Goal: Transaction & Acquisition: Purchase product/service

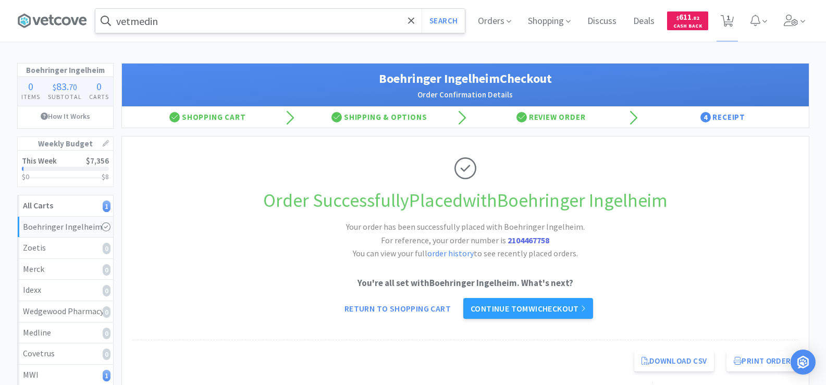
click at [183, 22] on input "vetmedin" at bounding box center [279, 21] width 369 height 24
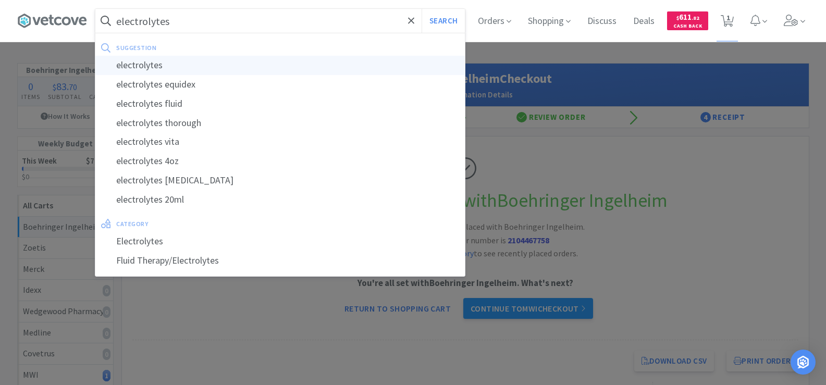
type input "electrolytes"
click at [190, 60] on div "electrolytes" at bounding box center [279, 65] width 369 height 19
select select "1"
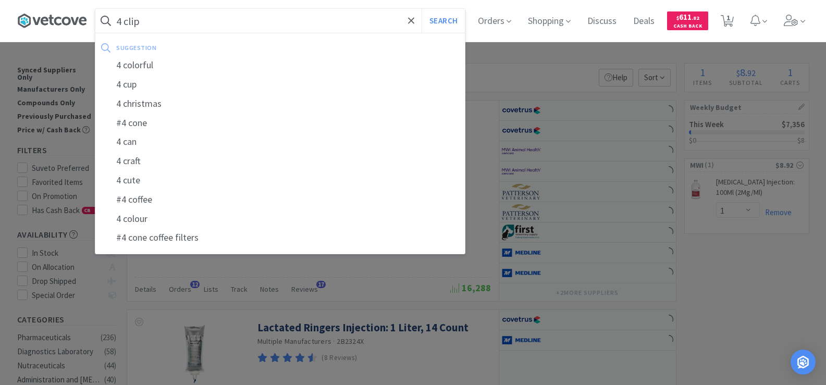
click at [421, 9] on button "Search" at bounding box center [442, 21] width 43 height 24
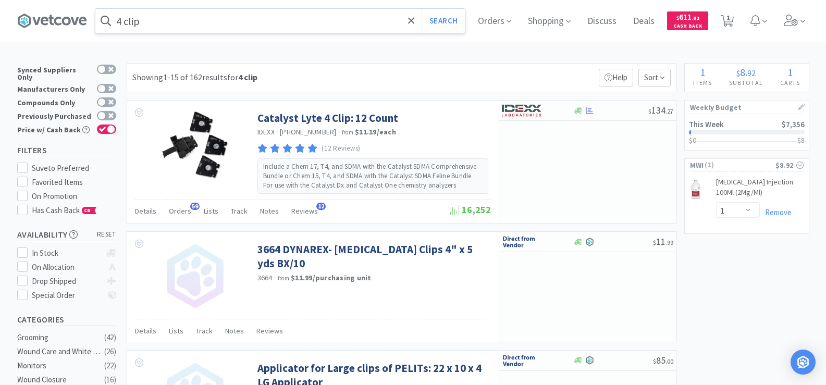
click at [165, 30] on input "4 clip" at bounding box center [279, 21] width 369 height 24
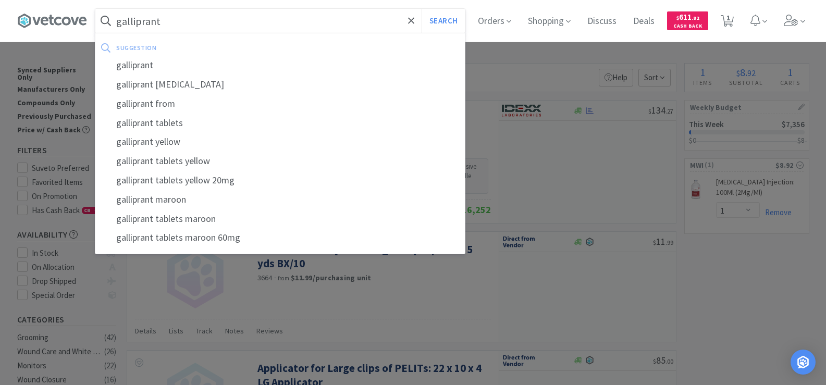
type input "galliprant"
click at [421, 9] on button "Search" at bounding box center [442, 21] width 43 height 24
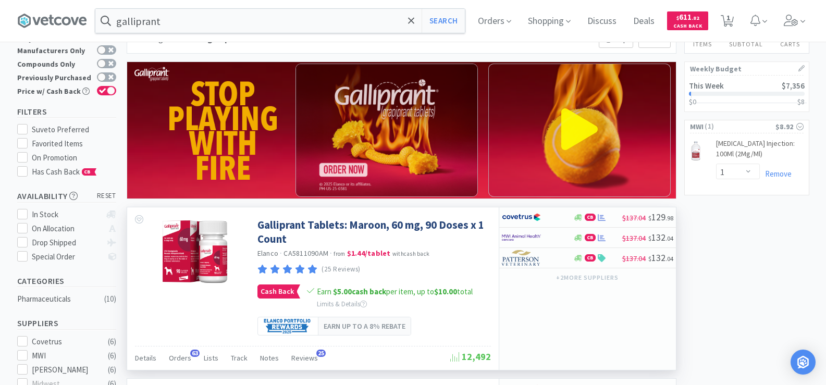
scroll to position [52, 0]
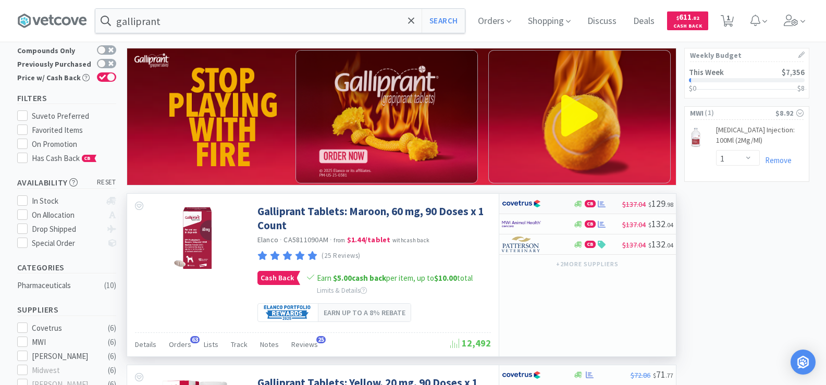
click at [596, 205] on div at bounding box center [601, 204] width 10 height 8
select select "1"
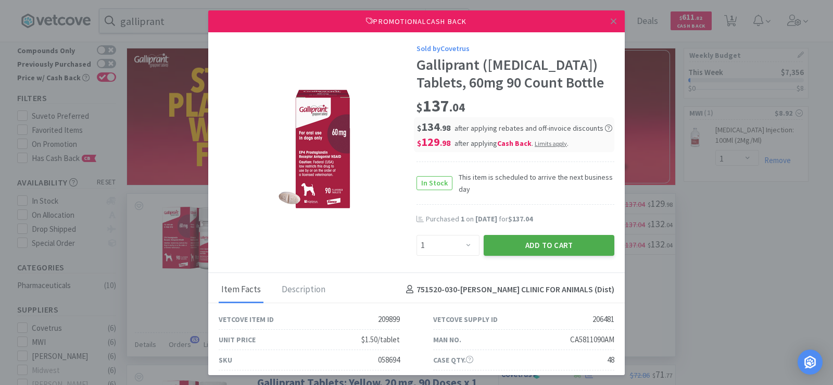
click at [549, 241] on button "Add to Cart" at bounding box center [549, 245] width 131 height 21
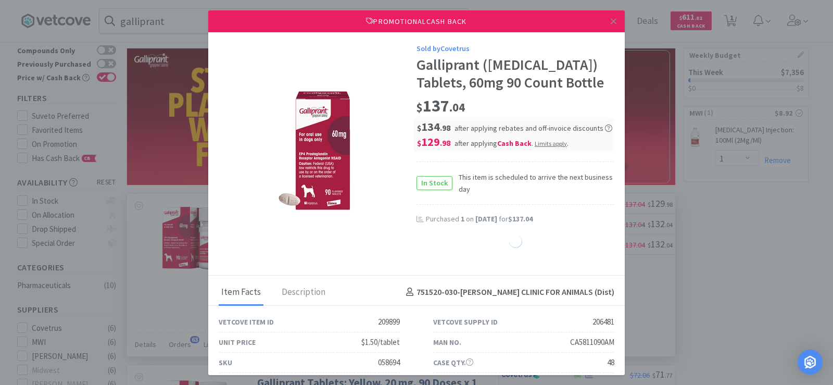
select select "1"
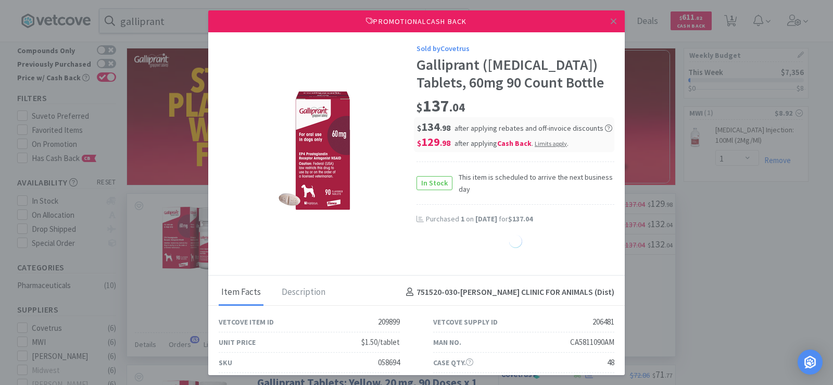
select select "1"
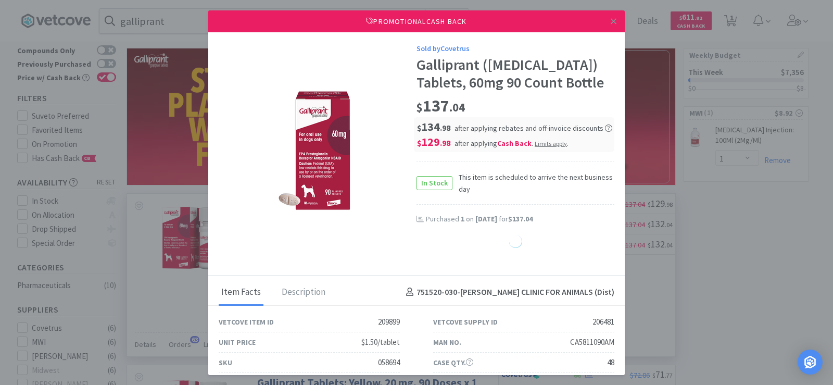
select select "1"
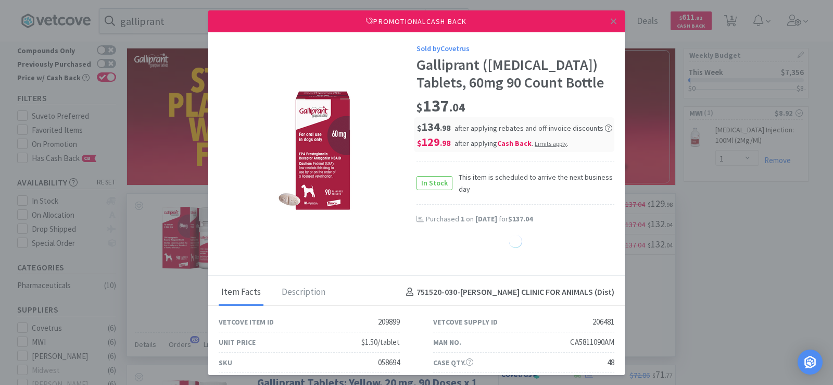
select select "1"
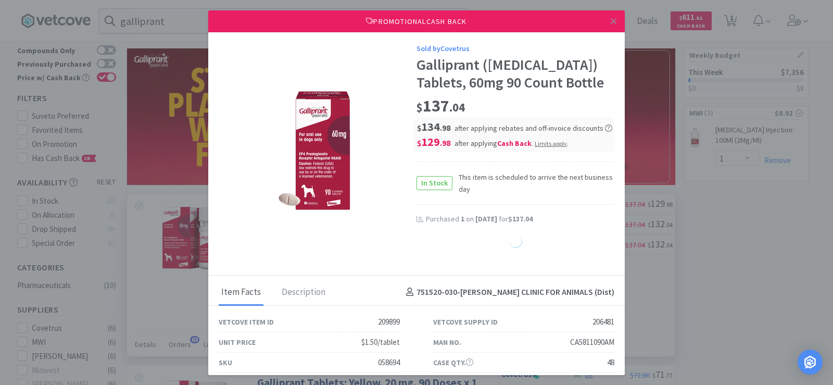
select select "1"
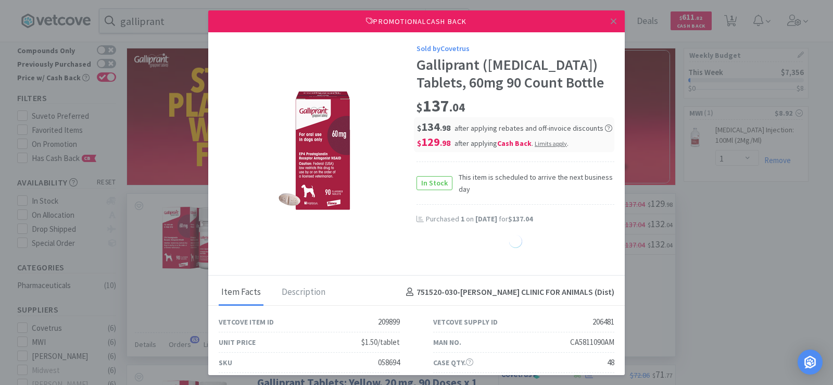
select select "1"
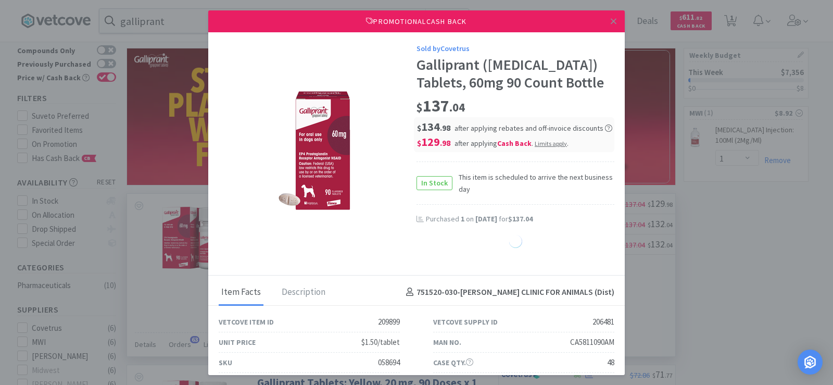
select select "1"
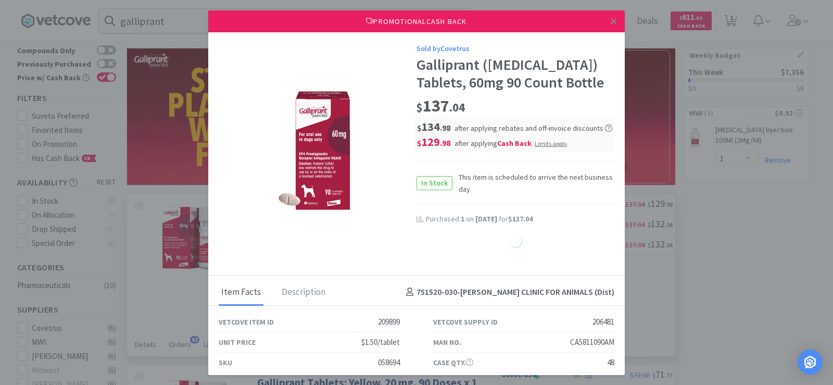
select select "1"
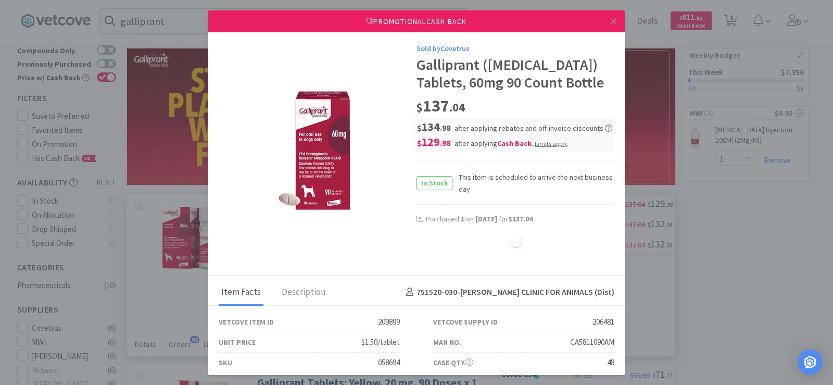
select select "1"
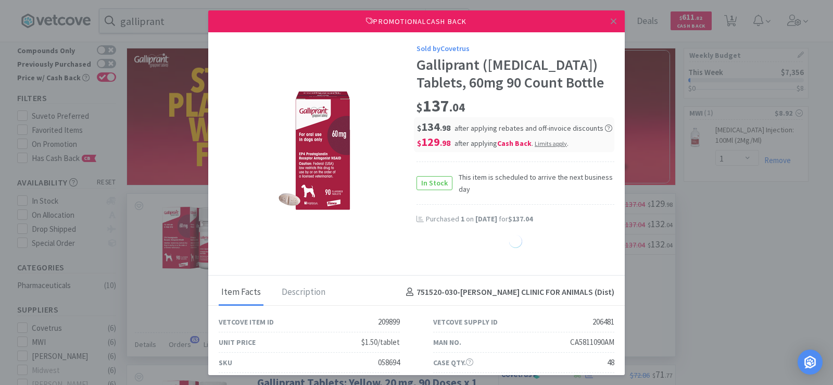
select select "1"
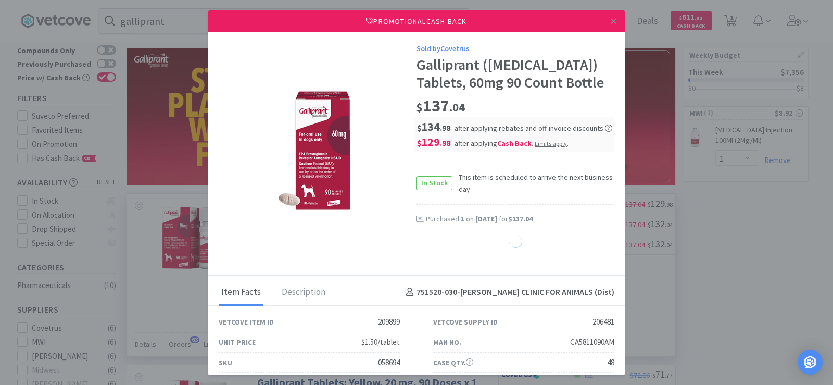
select select "1"
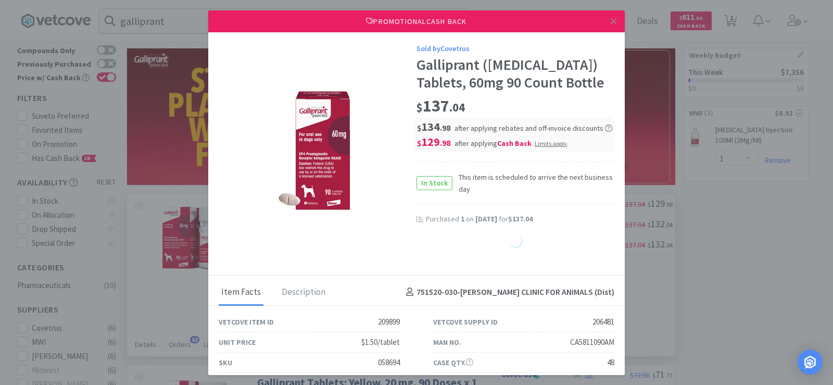
select select "1"
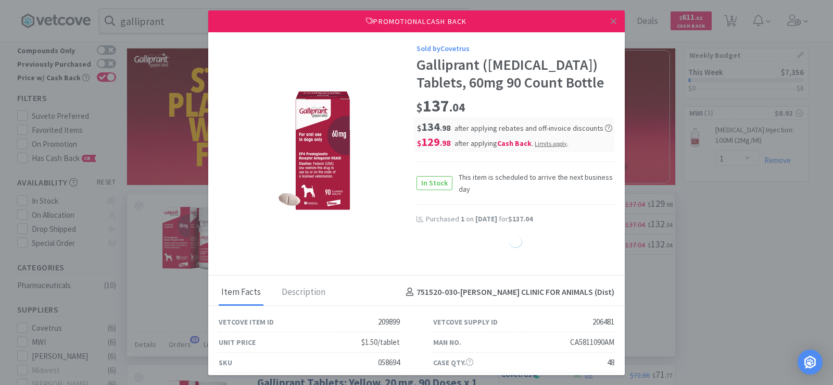
select select "1"
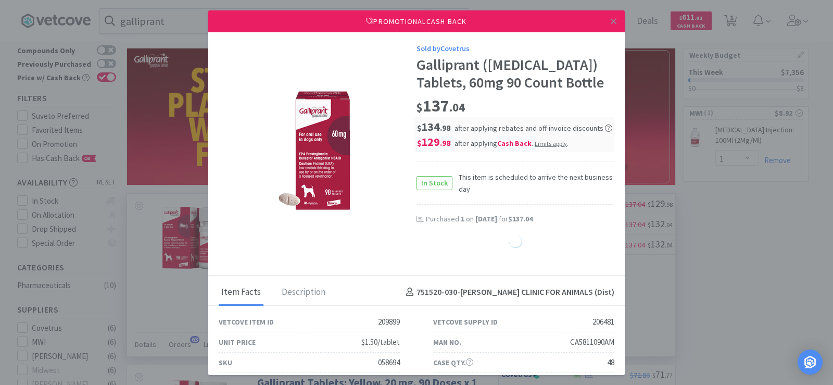
select select "1"
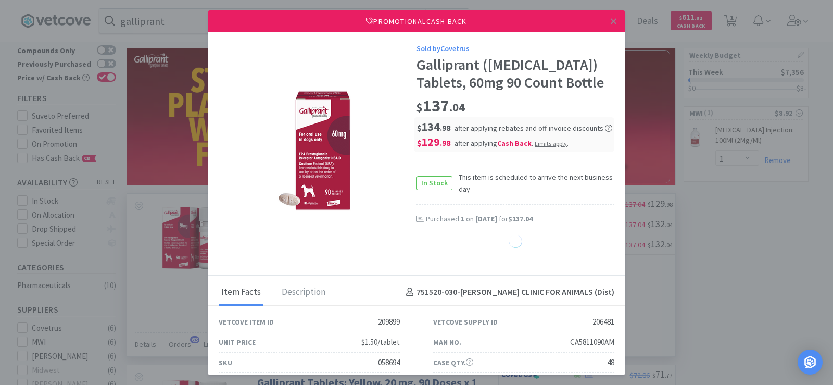
select select "1"
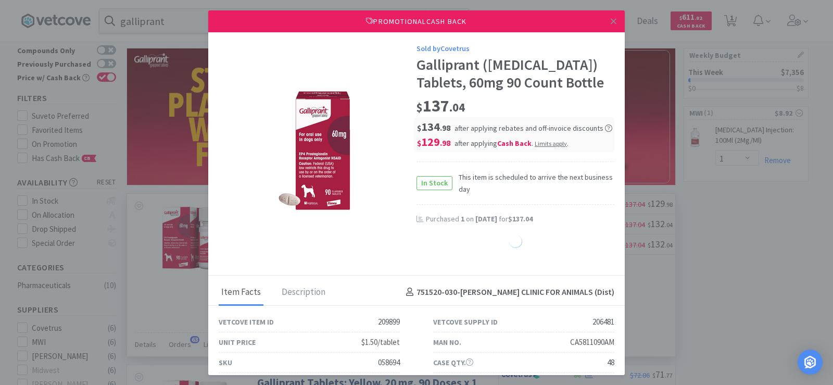
select select "1"
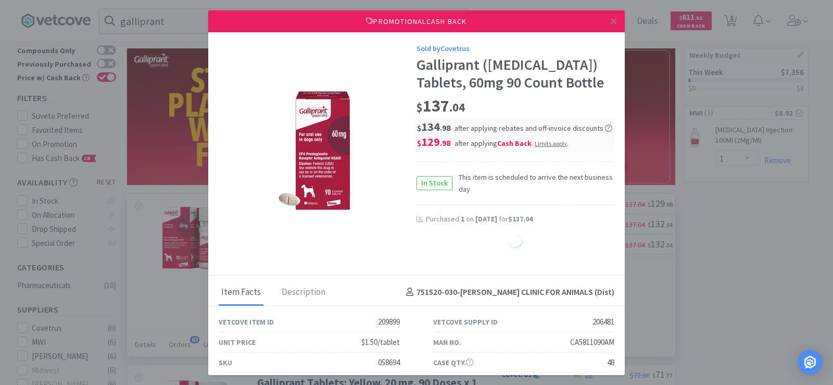
select select "1"
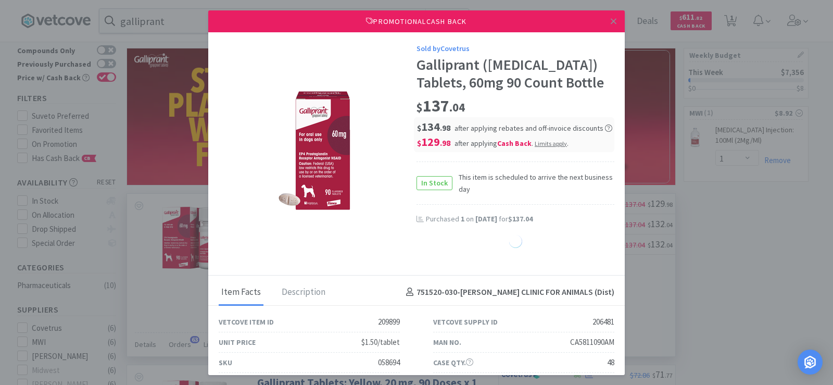
select select "1"
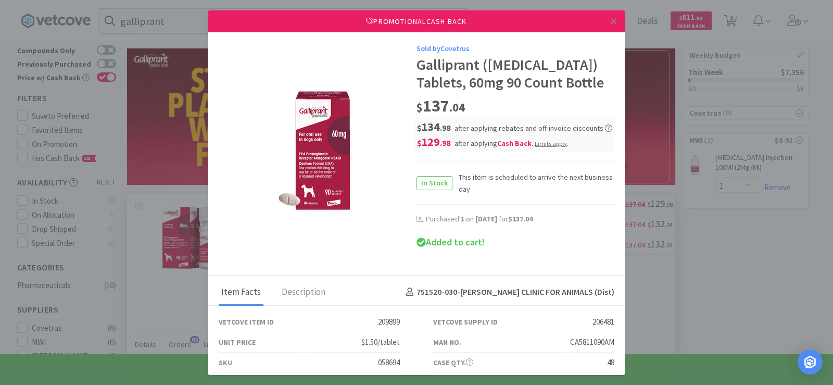
select select "1"
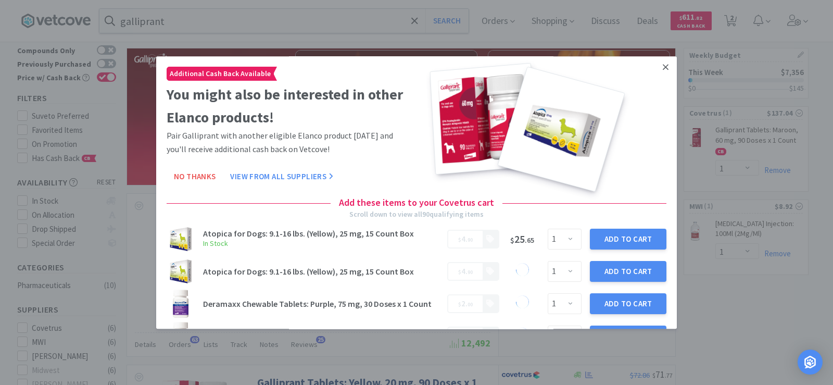
click at [663, 67] on link at bounding box center [666, 67] width 18 height 22
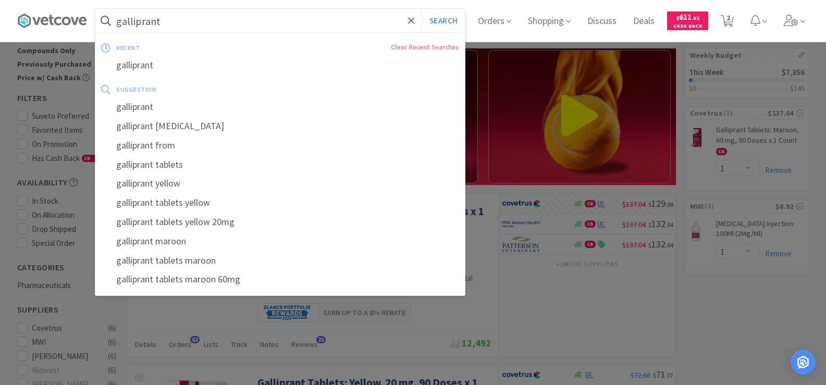
click at [208, 31] on input "galliprant" at bounding box center [279, 21] width 369 height 24
type input "e"
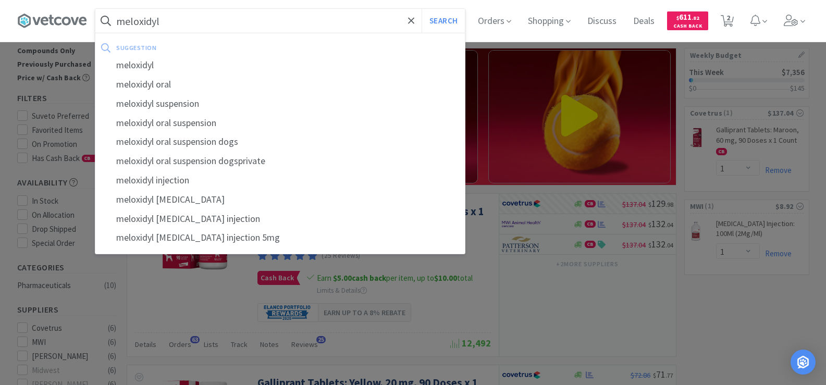
type input "meloxidyl"
click at [421, 9] on button "Search" at bounding box center [442, 21] width 43 height 24
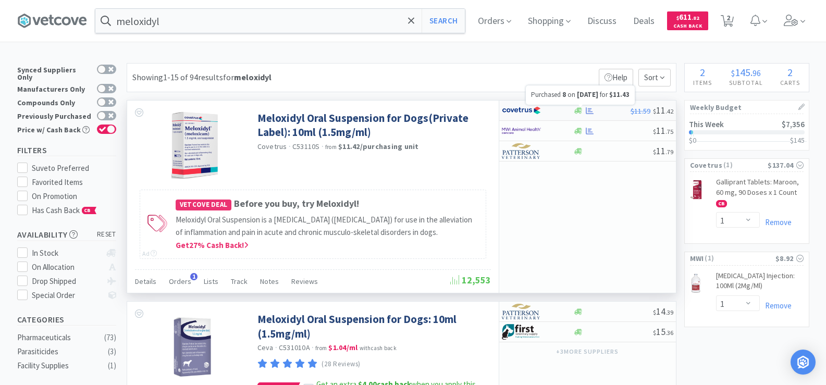
click at [588, 110] on icon at bounding box center [589, 111] width 8 height 8
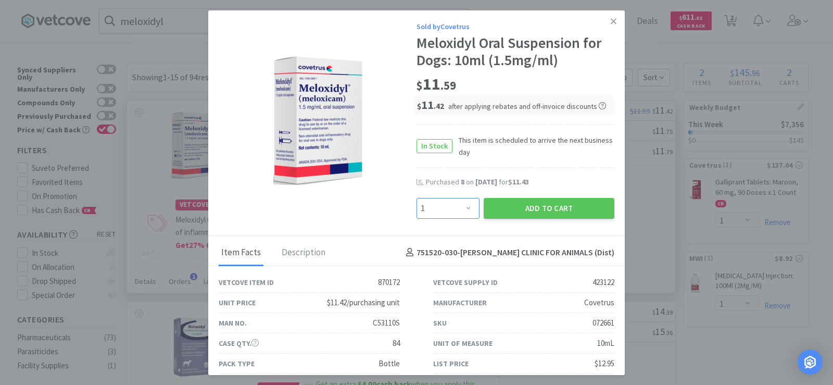
drag, startPoint x: 438, startPoint y: 213, endPoint x: 446, endPoint y: 207, distance: 9.7
click at [445, 207] on select "Enter Quantity 1 2 3 4 5 6 7 8 9 10 11 12 13 14 15 16 17 18 19 20 Enter Quantity" at bounding box center [448, 208] width 63 height 21
select select "8"
click at [417, 198] on select "Enter Quantity 1 2 3 4 5 6 7 8 9 10 11 12 13 14 15 16 17 18 19 20 Enter Quantity" at bounding box center [448, 208] width 63 height 21
click at [426, 63] on div "Meloxidyl Oral Suspension for Dogs: 10ml (1.5mg/ml)" at bounding box center [516, 51] width 198 height 35
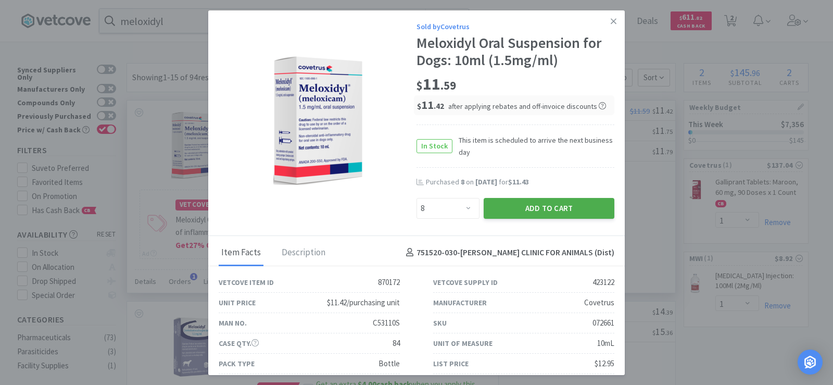
click at [557, 215] on button "Add to Cart" at bounding box center [549, 208] width 131 height 21
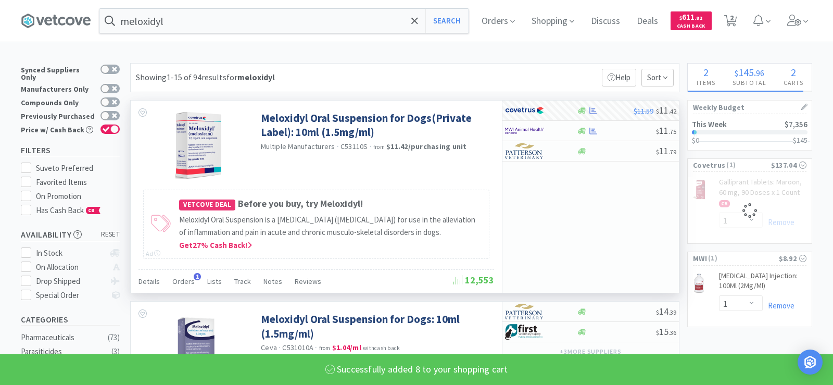
select select "8"
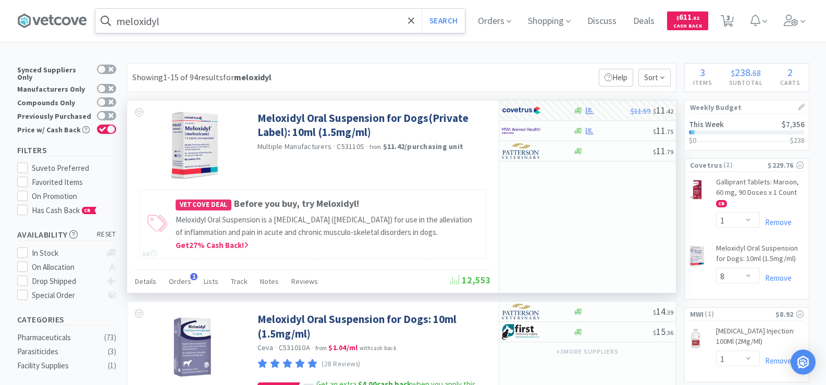
click at [201, 28] on input "meloxidyl" at bounding box center [279, 21] width 369 height 24
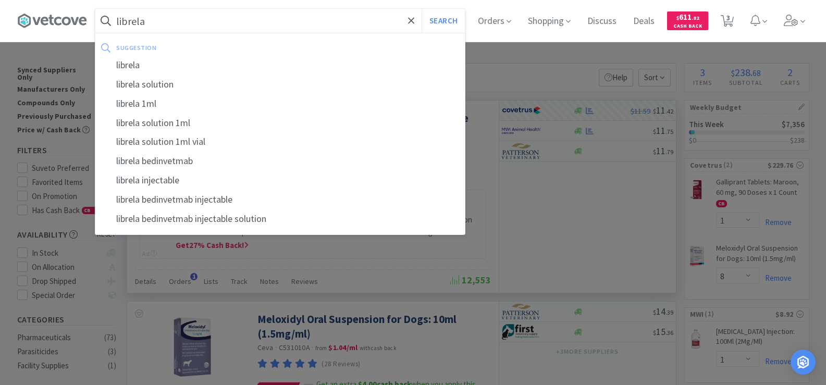
type input "librela"
click at [421, 9] on button "Search" at bounding box center [442, 21] width 43 height 24
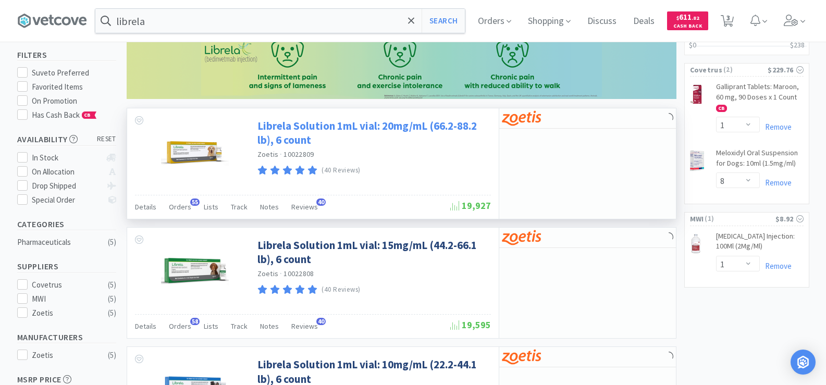
scroll to position [104, 0]
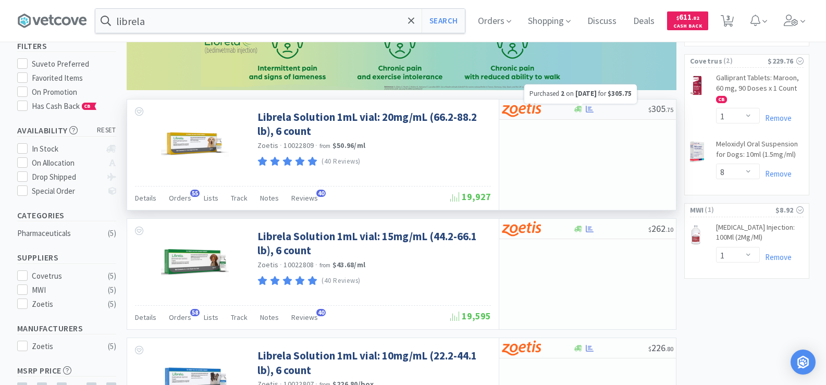
click at [587, 107] on icon at bounding box center [589, 109] width 8 height 8
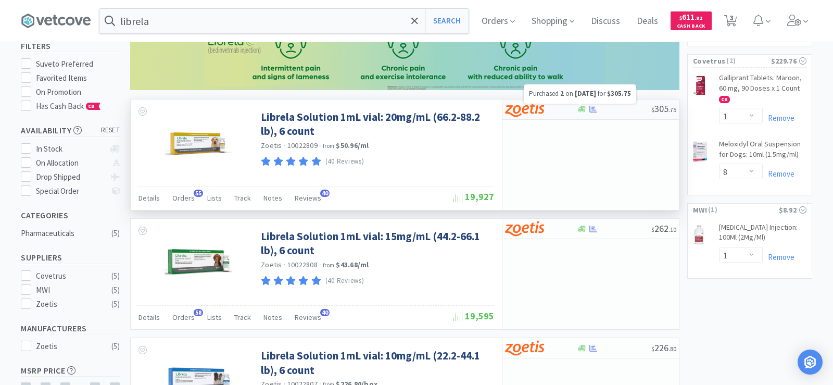
select select "1"
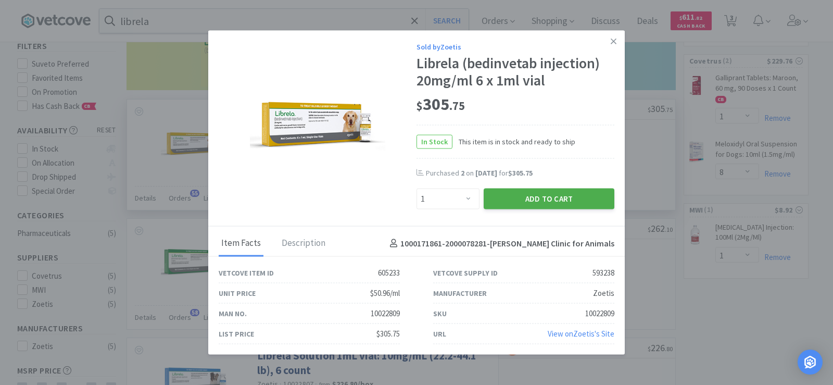
click at [550, 205] on button "Add to Cart" at bounding box center [549, 199] width 131 height 21
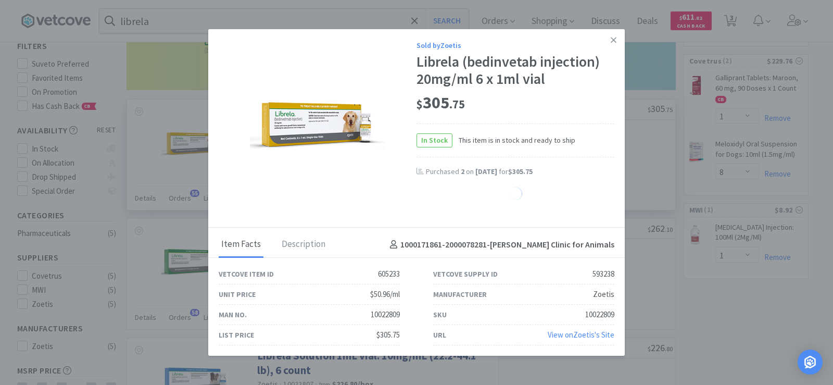
select select "1"
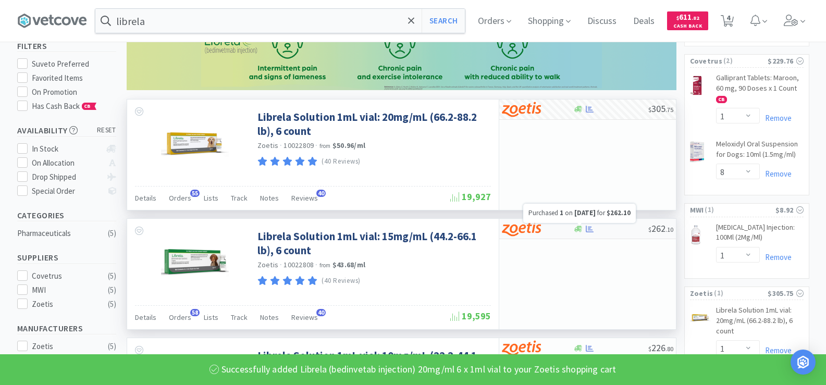
click at [587, 228] on icon at bounding box center [589, 229] width 8 height 8
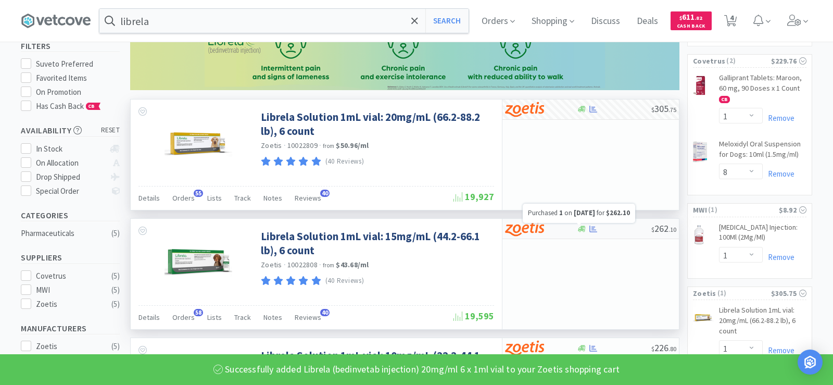
select select "1"
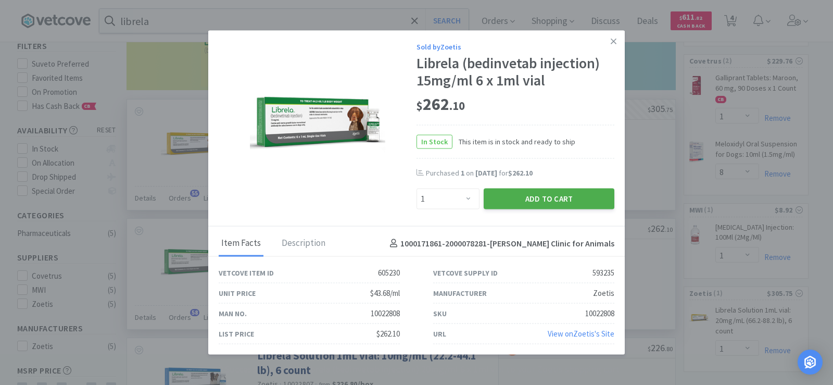
click at [520, 196] on button "Add to Cart" at bounding box center [549, 199] width 131 height 21
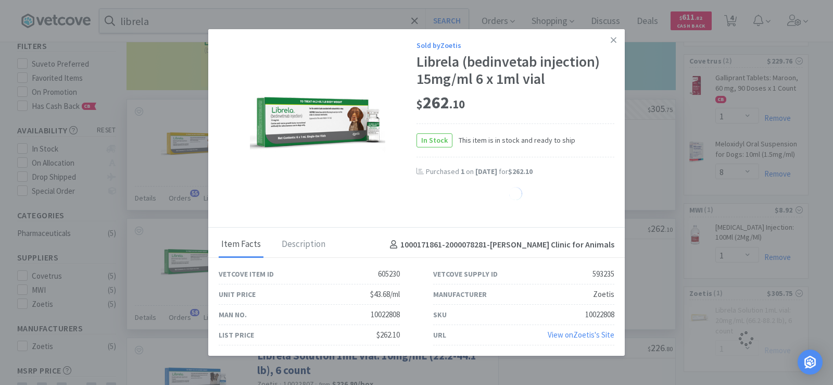
select select "1"
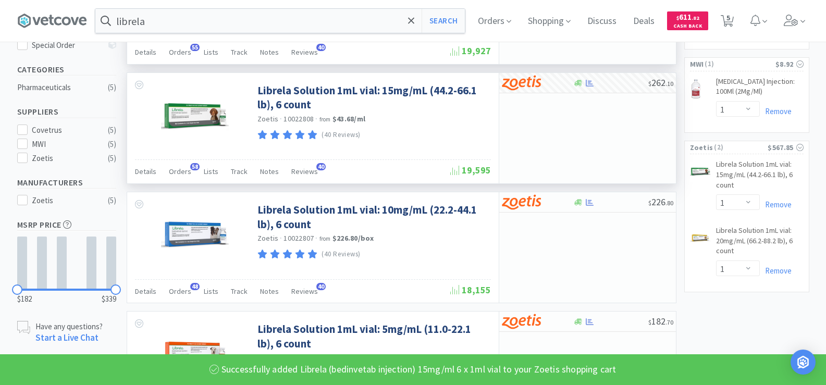
scroll to position [260, 0]
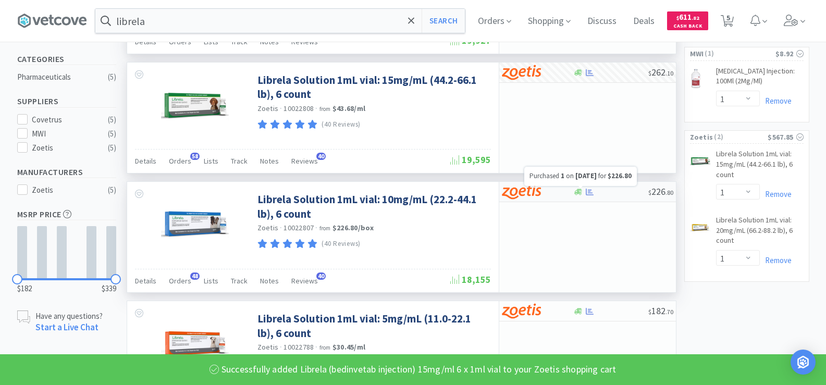
click at [589, 194] on icon at bounding box center [589, 192] width 8 height 7
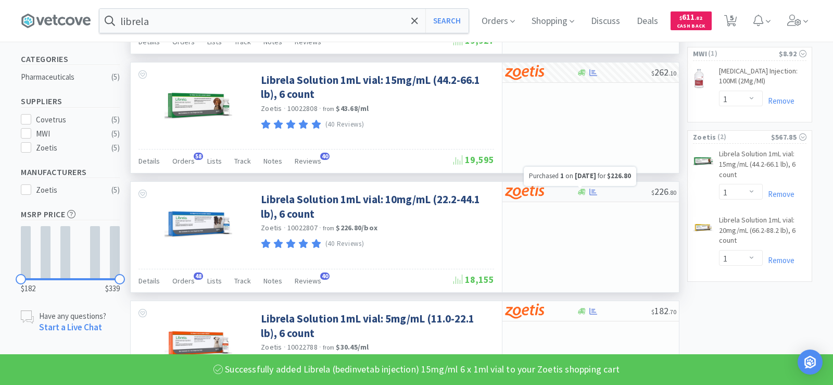
select select "1"
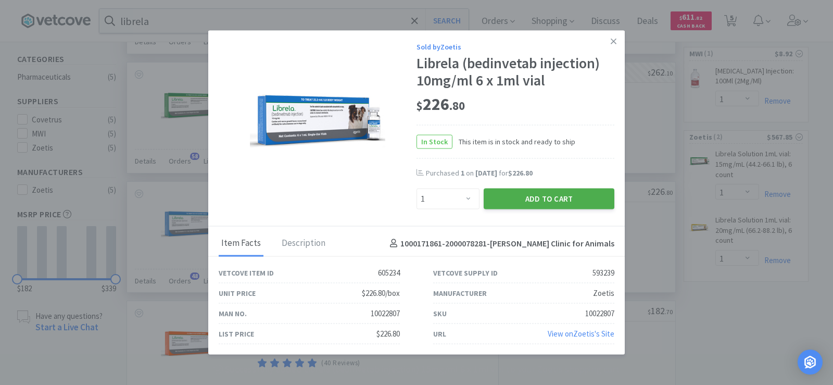
click at [583, 195] on button "Add to Cart" at bounding box center [549, 199] width 131 height 21
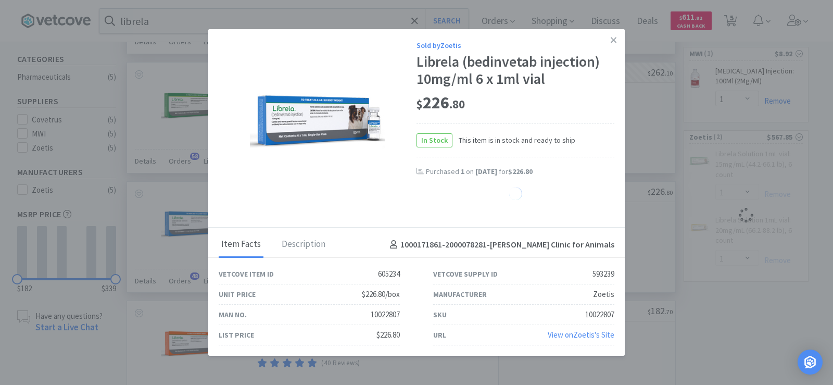
select select "1"
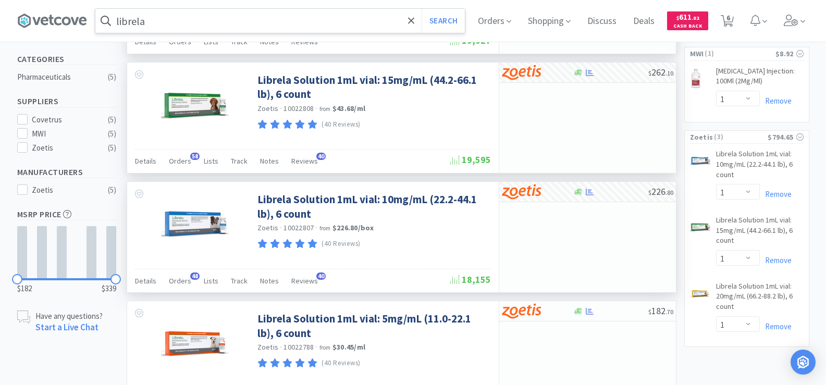
click at [200, 23] on input "librela" at bounding box center [279, 21] width 369 height 24
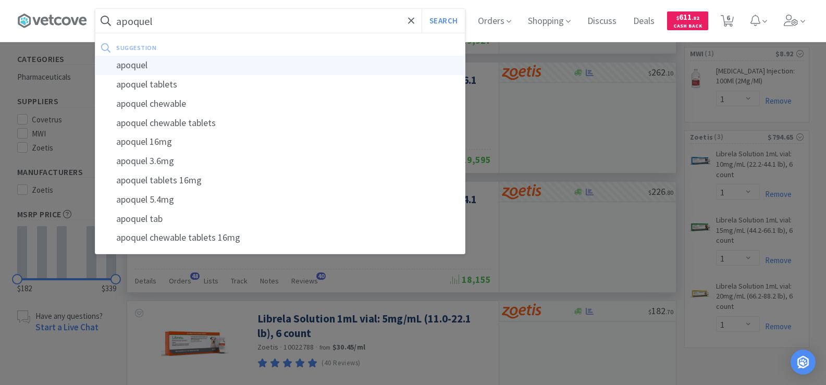
type input "apoquel"
click at [171, 56] on div "apoquel" at bounding box center [279, 65] width 369 height 19
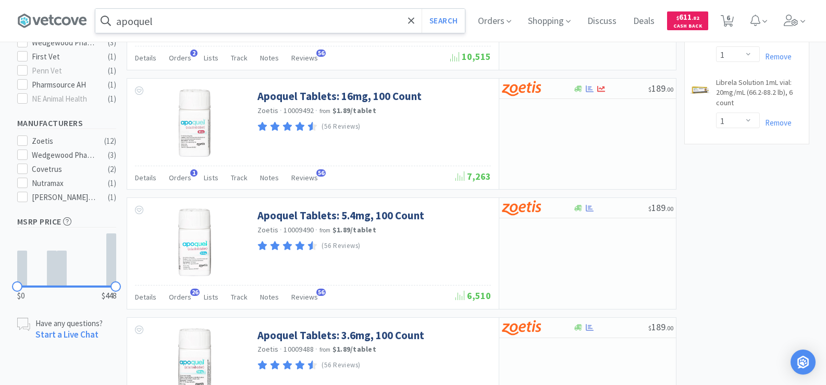
scroll to position [521, 0]
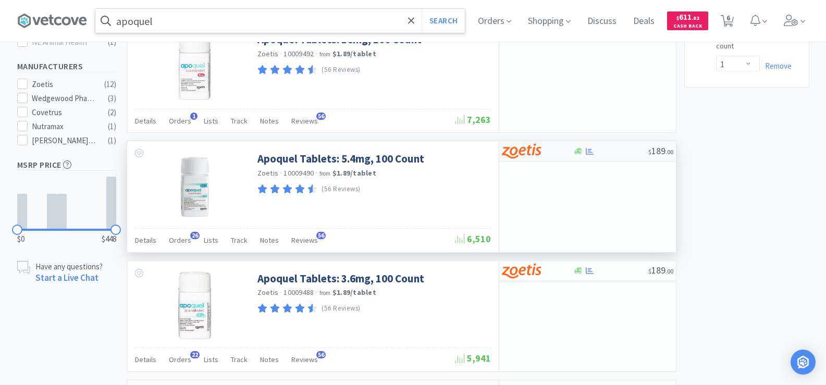
click at [582, 151] on div at bounding box center [578, 151] width 10 height 8
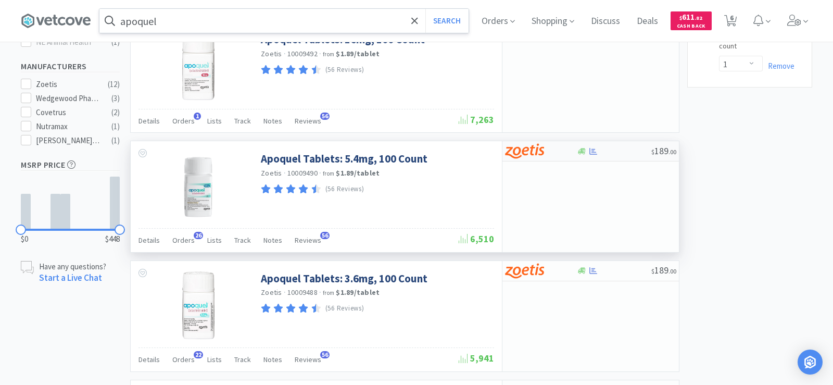
select select "1"
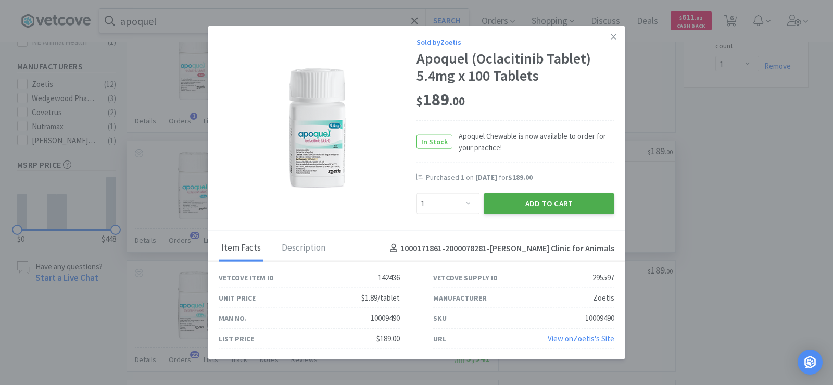
click at [542, 206] on button "Add to Cart" at bounding box center [549, 203] width 131 height 21
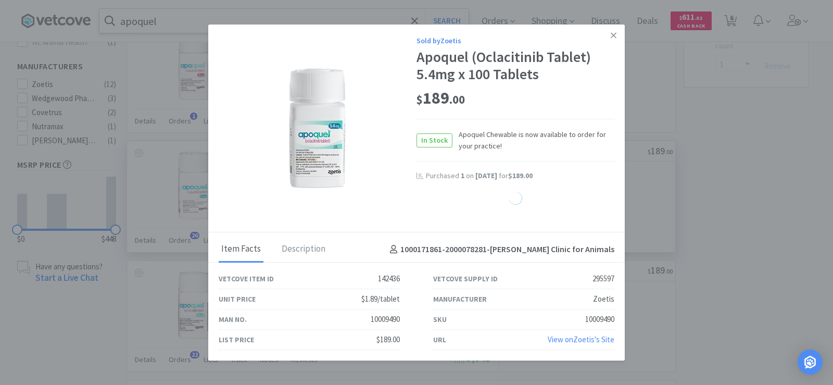
select select "1"
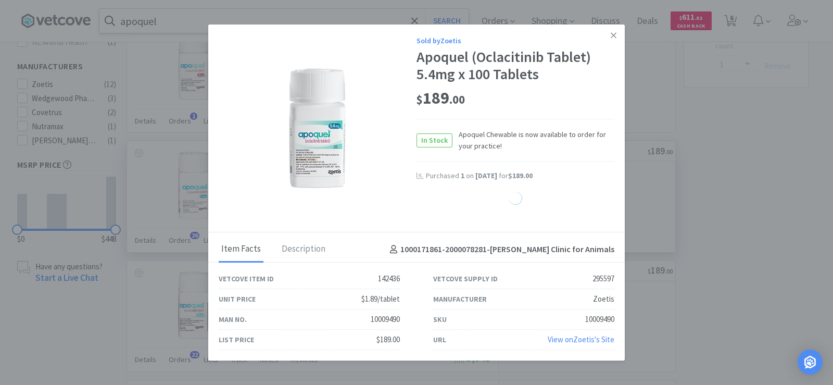
select select "1"
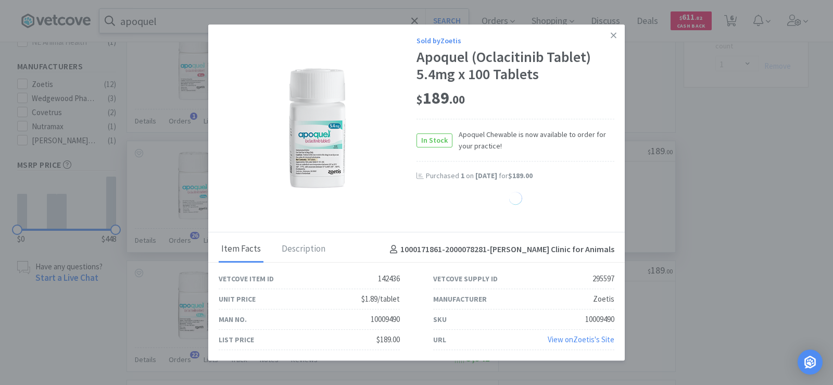
select select "1"
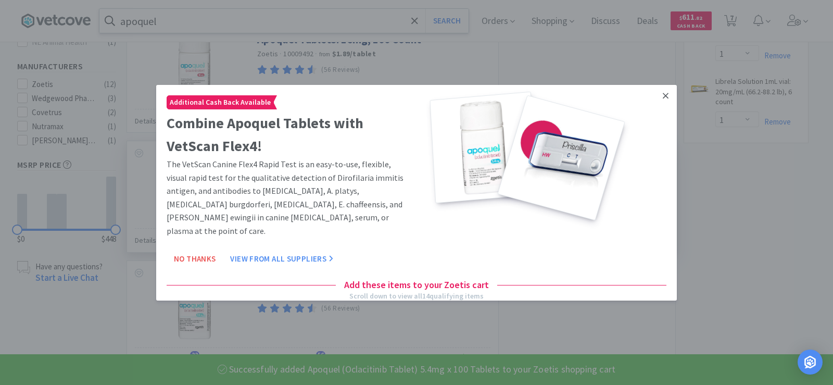
click at [663, 94] on icon at bounding box center [666, 95] width 6 height 9
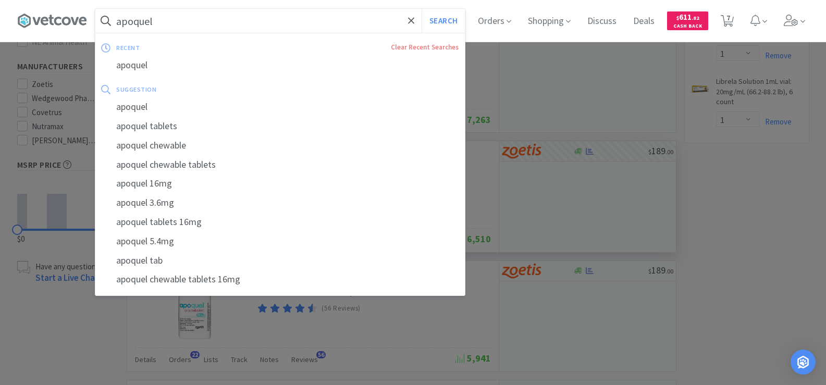
click at [243, 22] on input "apoquel" at bounding box center [279, 21] width 369 height 24
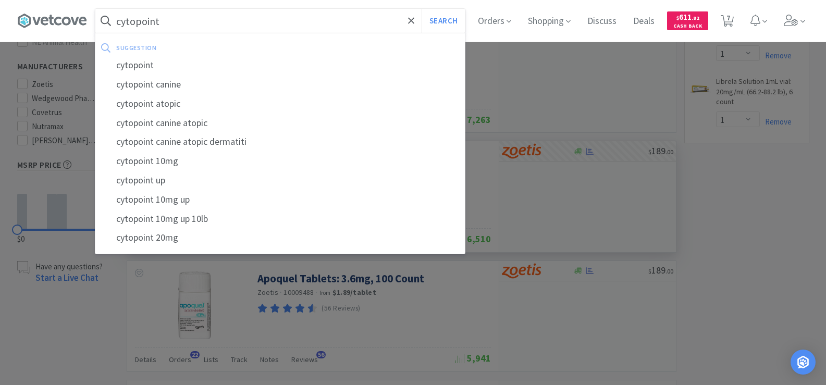
type input "cytopoint"
click at [421, 9] on button "Search" at bounding box center [442, 21] width 43 height 24
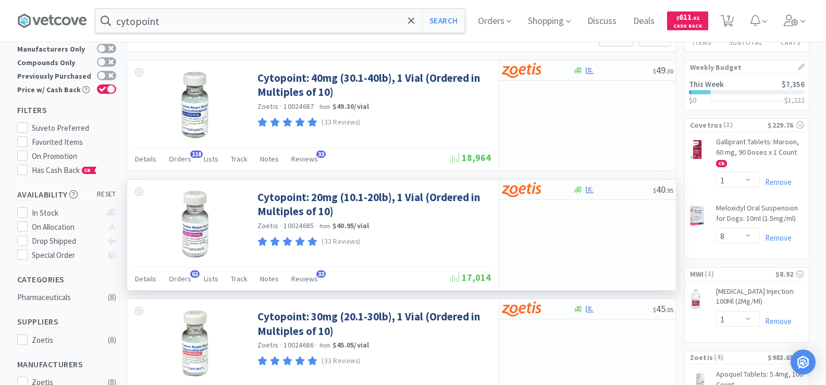
scroll to position [52, 0]
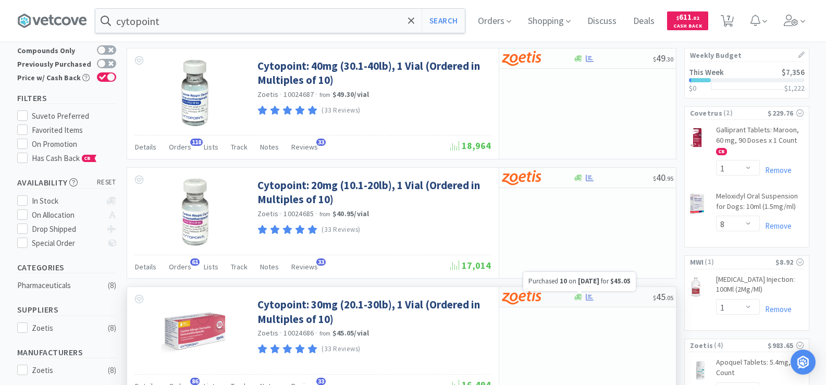
click at [590, 294] on icon at bounding box center [589, 297] width 8 height 8
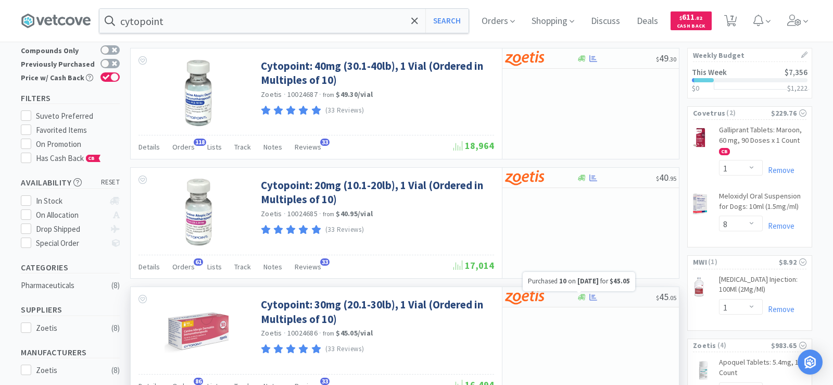
select select "10"
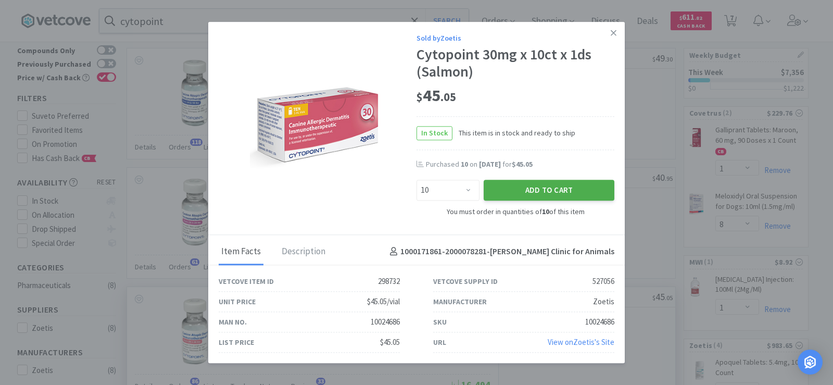
click at [524, 189] on button "Add to Cart" at bounding box center [549, 190] width 131 height 21
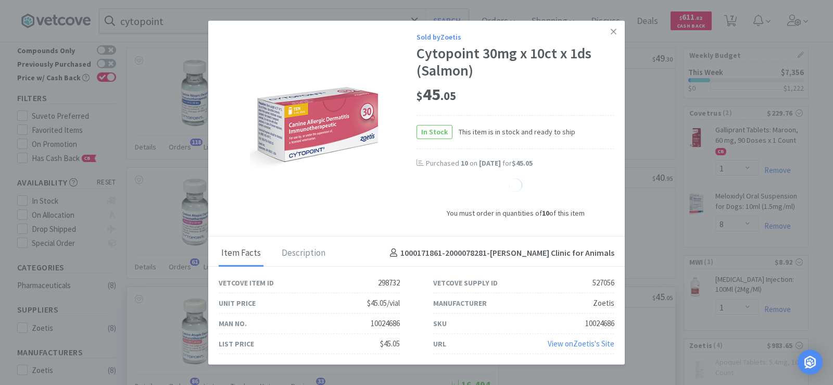
select select "10"
select select "1"
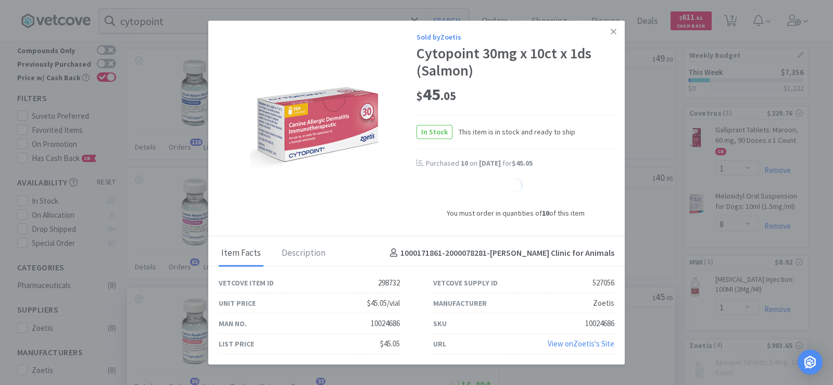
select select "1"
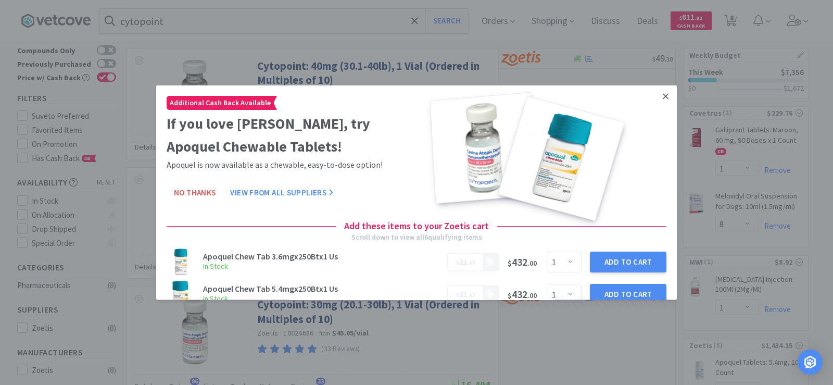
click at [663, 96] on icon at bounding box center [666, 95] width 6 height 9
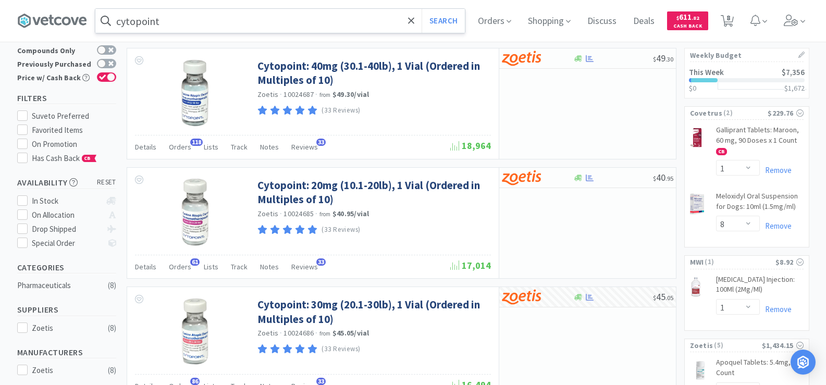
click at [264, 27] on input "cytopoint" at bounding box center [279, 21] width 369 height 24
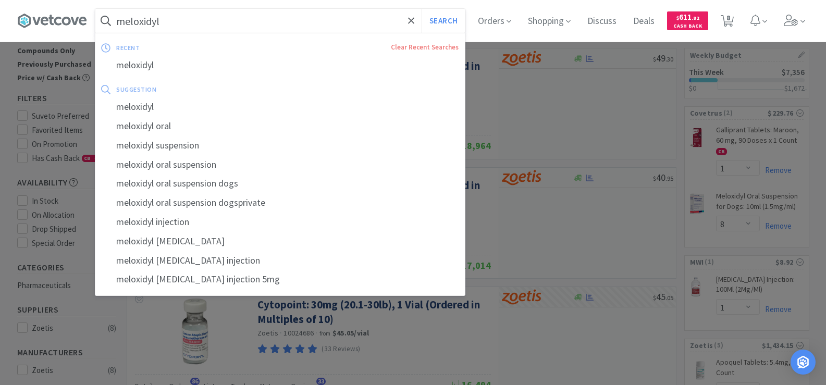
type input "meloxidyl"
click at [421, 9] on button "Search" at bounding box center [442, 21] width 43 height 24
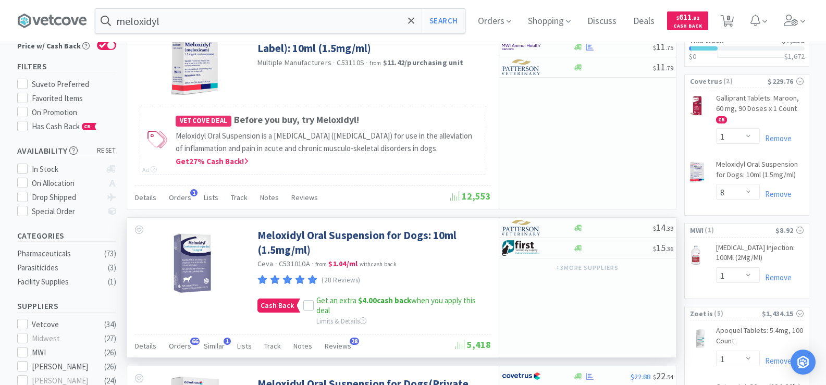
scroll to position [156, 0]
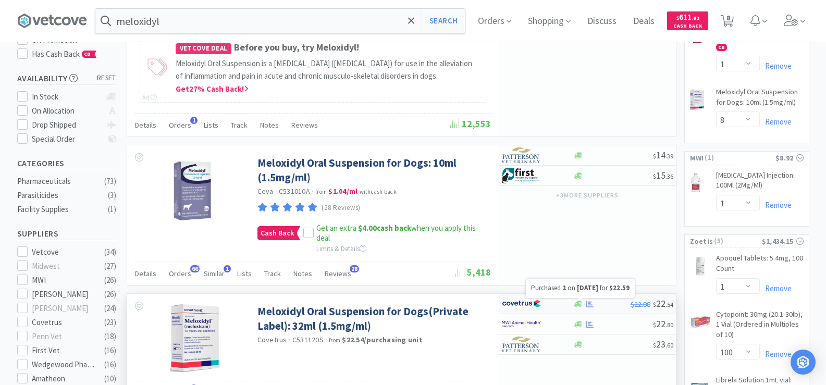
click at [589, 304] on icon at bounding box center [589, 304] width 8 height 8
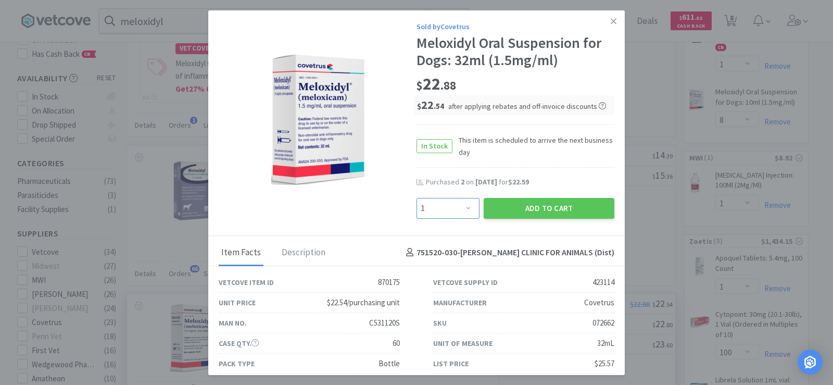
click at [452, 210] on select "Enter Quantity 1 2 3 4 5 6 7 8 9 10 11 12 13 14 15 16 17 18 19 20 Enter Quantity" at bounding box center [448, 208] width 63 height 21
select select "4"
click at [417, 198] on select "Enter Quantity 1 2 3 4 5 6 7 8 9 10 11 12 13 14 15 16 17 18 19 20 Enter Quantity" at bounding box center [448, 208] width 63 height 21
click at [523, 206] on button "Add to Cart" at bounding box center [549, 208] width 131 height 21
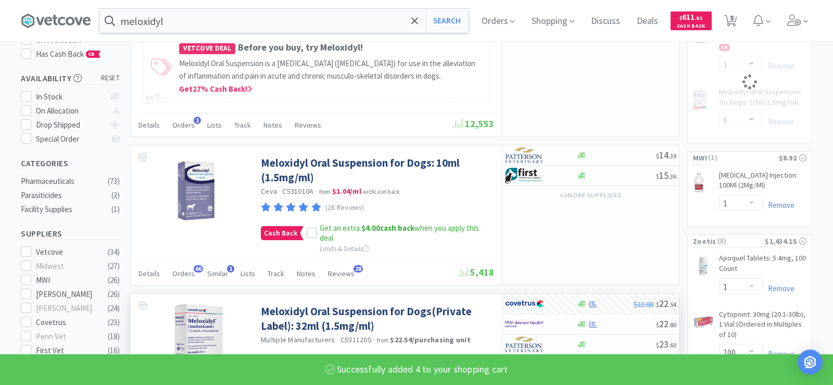
select select "4"
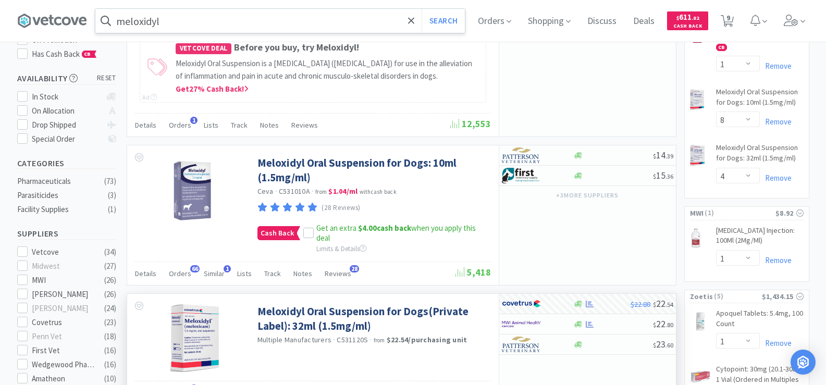
click at [207, 20] on input "meloxidyl" at bounding box center [279, 21] width 369 height 24
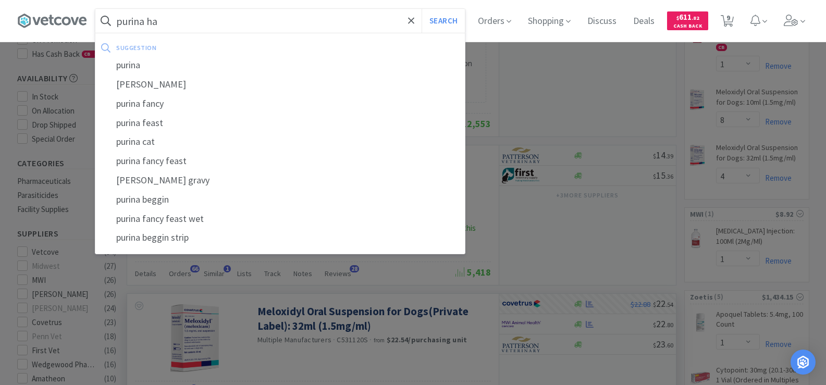
type input "purina ha"
click at [421, 9] on button "Search" at bounding box center [442, 21] width 43 height 24
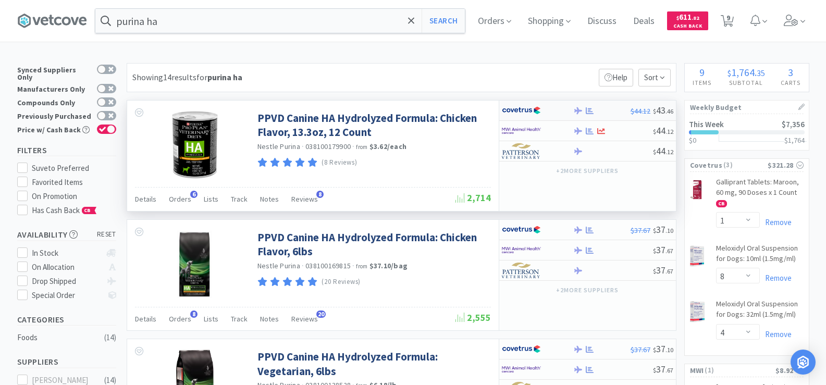
click at [582, 111] on div at bounding box center [578, 111] width 10 height 8
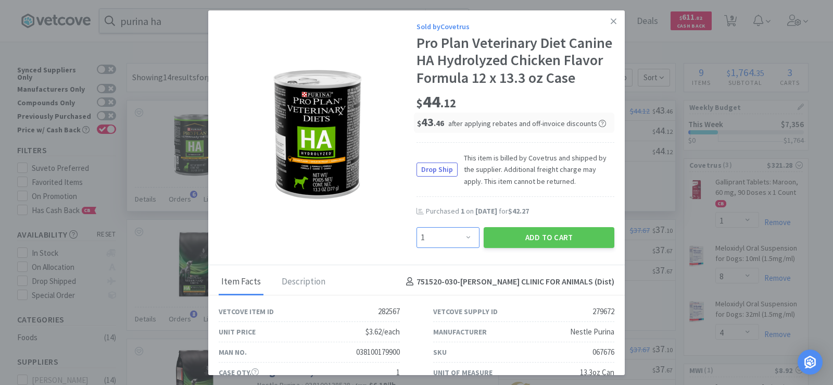
click at [465, 248] on select "Enter Quantity 1 2 3 4 5 6 7 8 9 10 11 12 13 14 15 16 17 18 19 20 Enter Quantity" at bounding box center [448, 237] width 63 height 21
select select "2"
click at [417, 244] on select "Enter Quantity 1 2 3 4 5 6 7 8 9 10 11 12 13 14 15 16 17 18 19 20 Enter Quantity" at bounding box center [448, 237] width 63 height 21
click at [521, 248] on button "Add to Cart" at bounding box center [549, 237] width 131 height 21
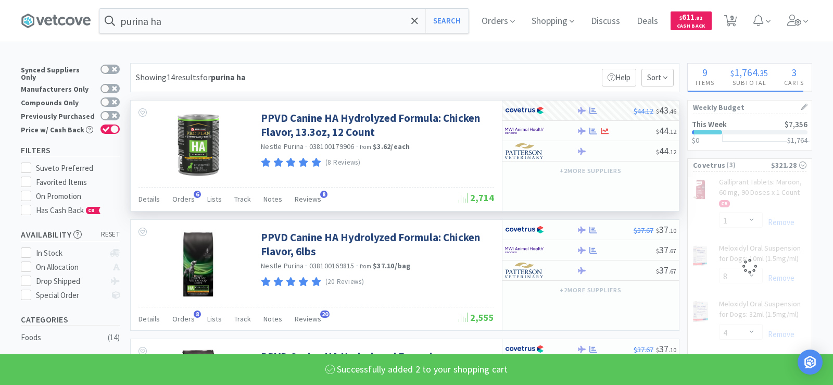
select select "2"
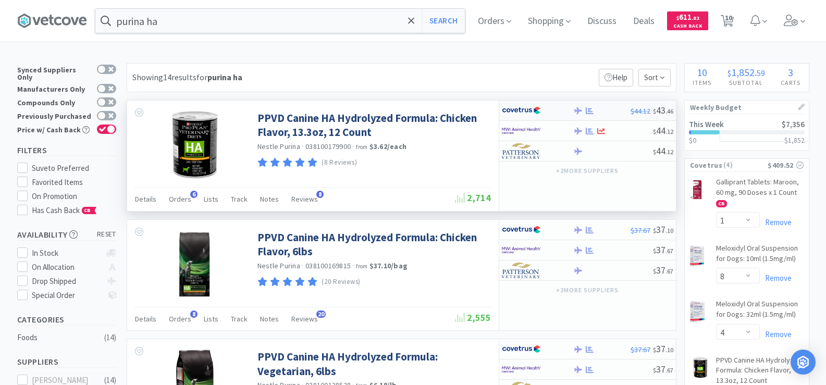
click at [585, 111] on div at bounding box center [589, 111] width 10 height 8
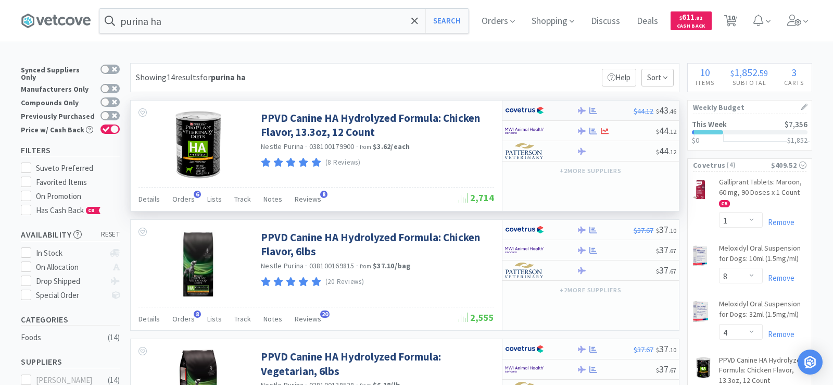
select select "1"
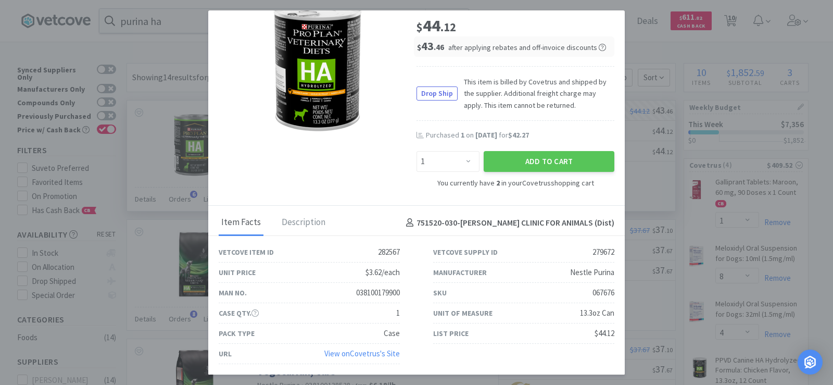
scroll to position [93, 0]
drag, startPoint x: 576, startPoint y: 248, endPoint x: 598, endPoint y: 251, distance: 22.0
click at [608, 254] on div "Vetcove Supply ID 279672" at bounding box center [524, 252] width 215 height 20
copy div "279672"
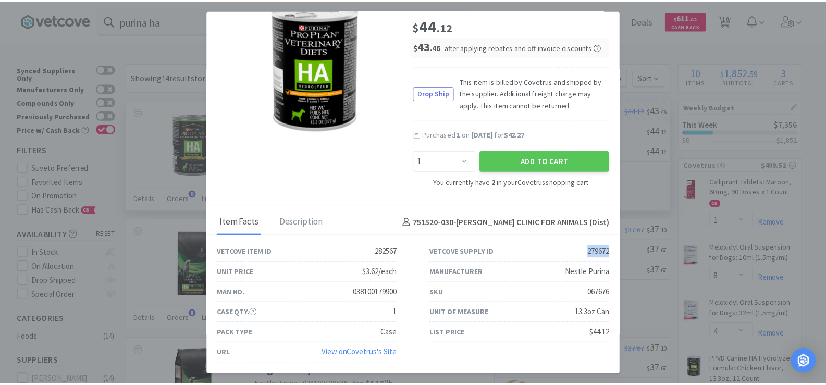
scroll to position [0, 0]
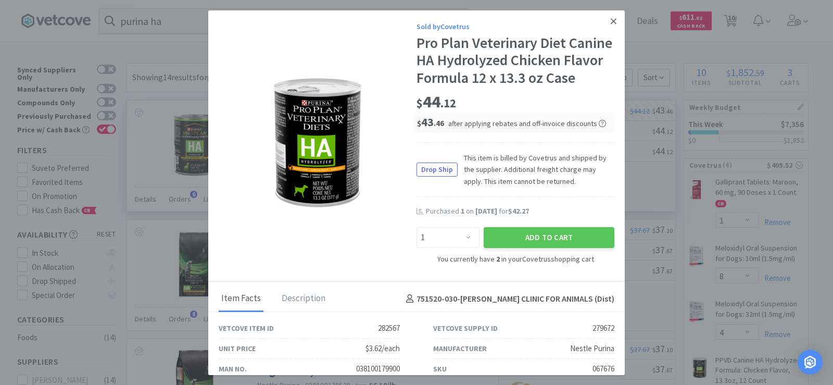
click at [609, 23] on link at bounding box center [614, 21] width 18 height 22
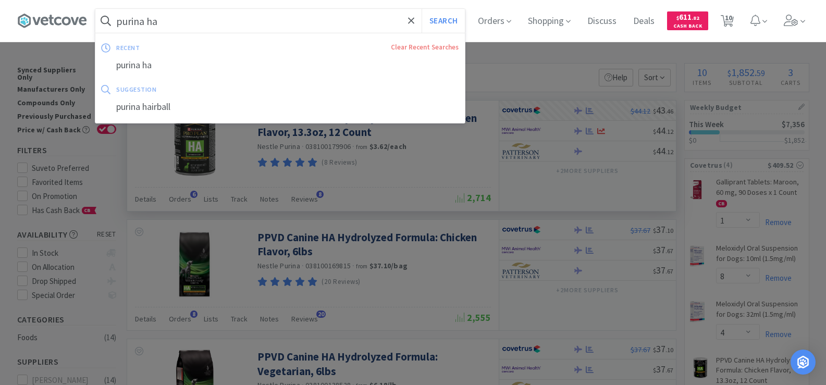
click at [192, 15] on input "purina ha" at bounding box center [279, 21] width 369 height 24
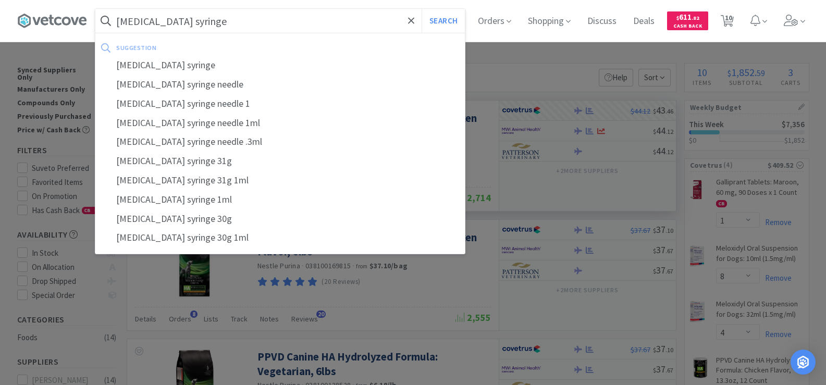
type input "[MEDICAL_DATA] syringe"
click at [421, 9] on button "Search" at bounding box center [442, 21] width 43 height 24
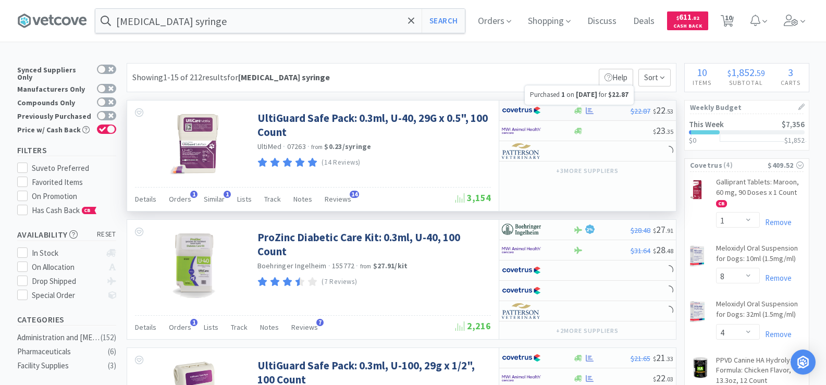
click at [591, 112] on icon at bounding box center [589, 111] width 8 height 8
select select "1"
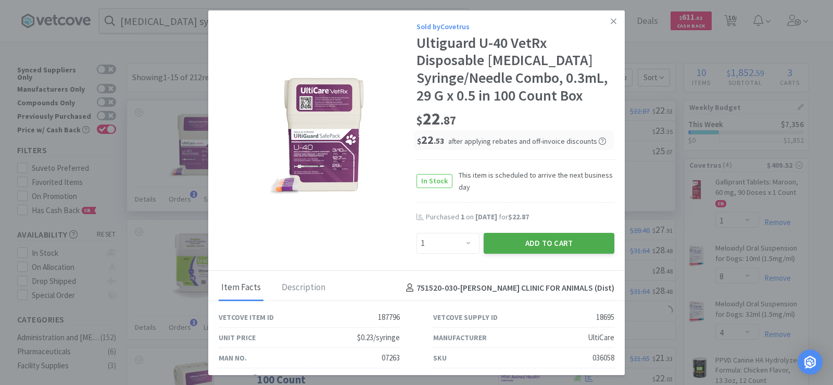
click at [525, 243] on button "Add to Cart" at bounding box center [549, 243] width 131 height 21
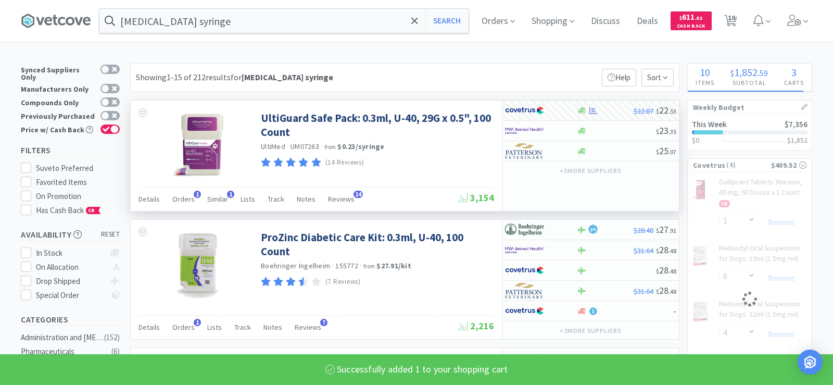
select select "1"
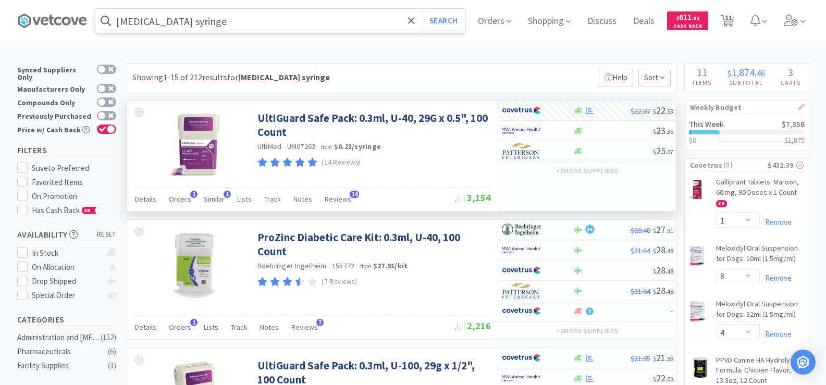
click at [195, 20] on input "[MEDICAL_DATA] syringe" at bounding box center [279, 21] width 369 height 24
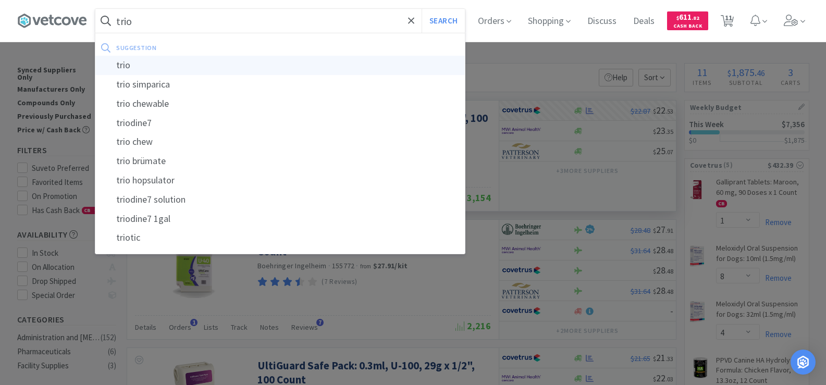
type input "trio"
click at [163, 70] on div "trio" at bounding box center [279, 65] width 369 height 19
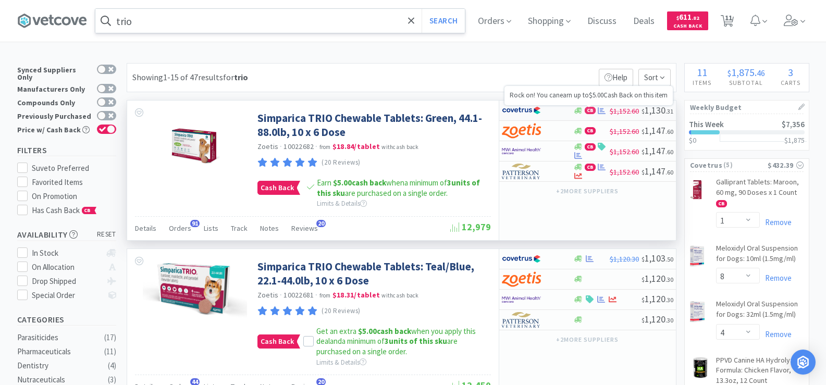
click at [594, 108] on span "CB" at bounding box center [589, 110] width 11 height 7
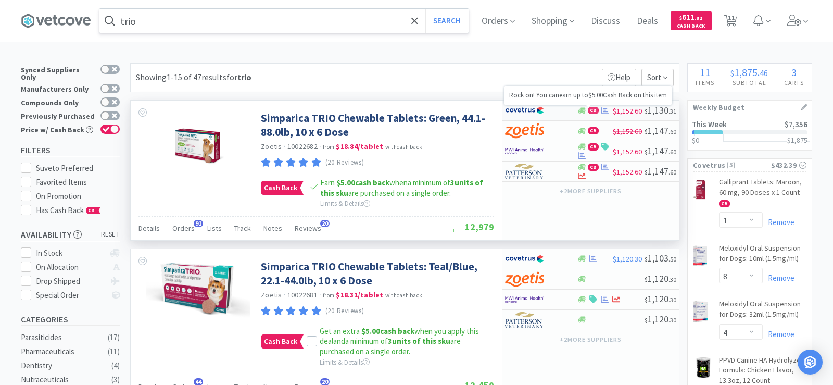
select select "2"
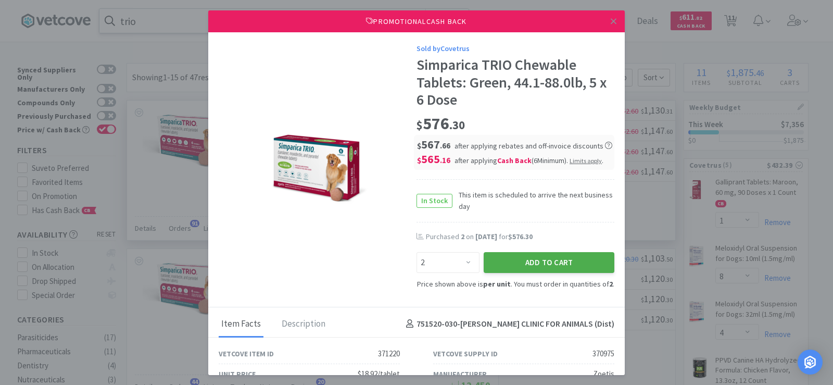
click at [533, 257] on button "Add to Cart" at bounding box center [549, 262] width 131 height 21
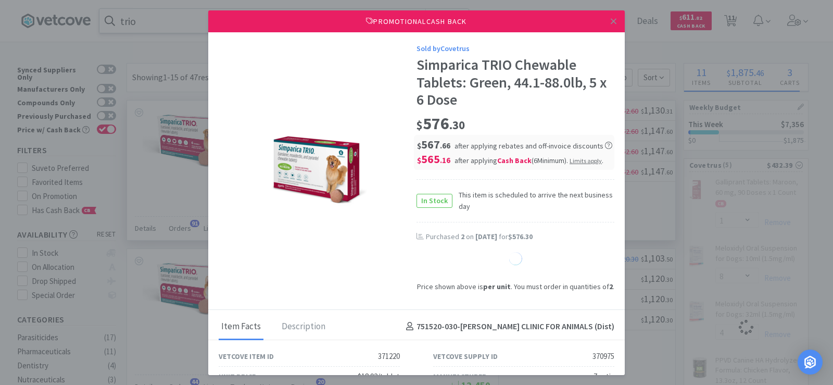
select select "1"
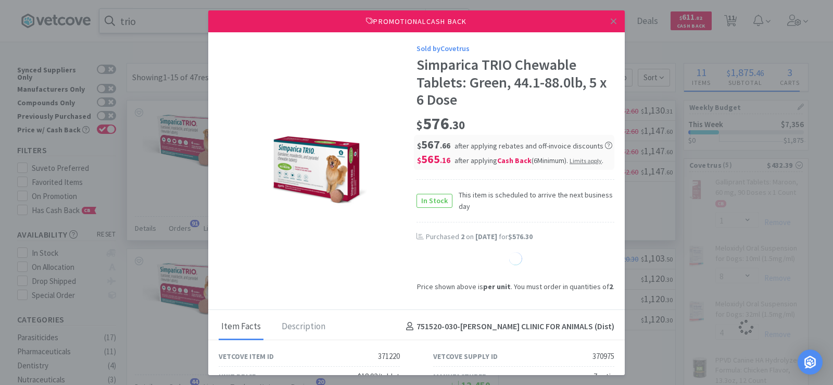
select select "1"
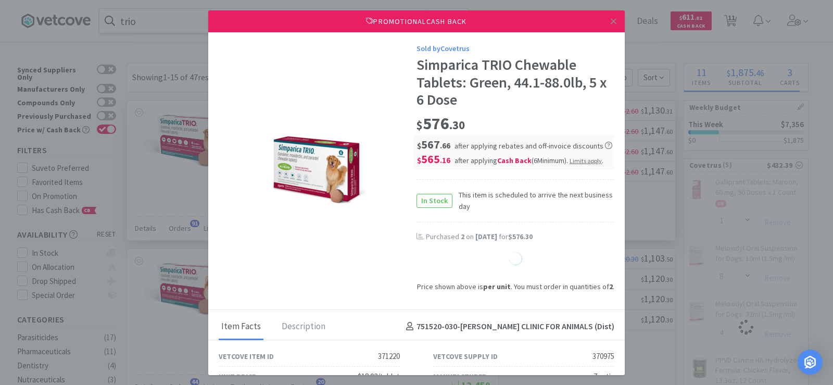
select select "1"
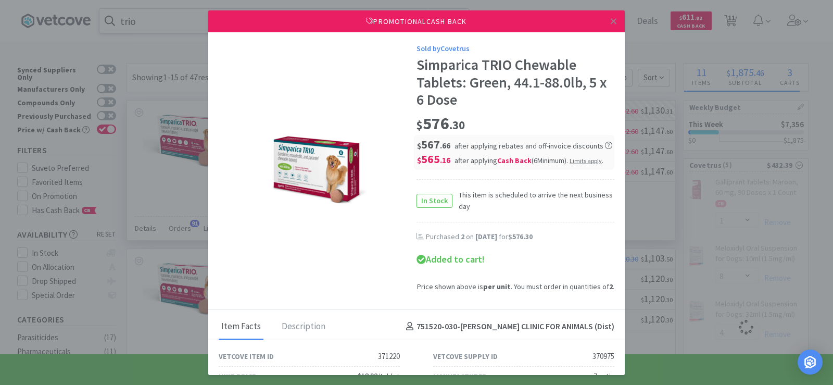
select select "2"
select select "1"
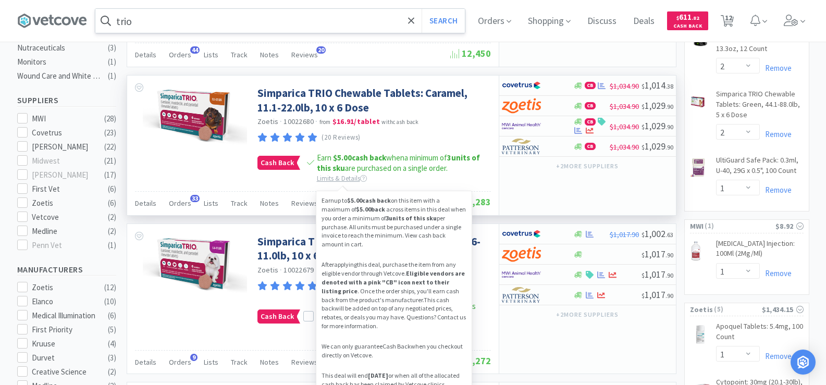
scroll to position [365, 0]
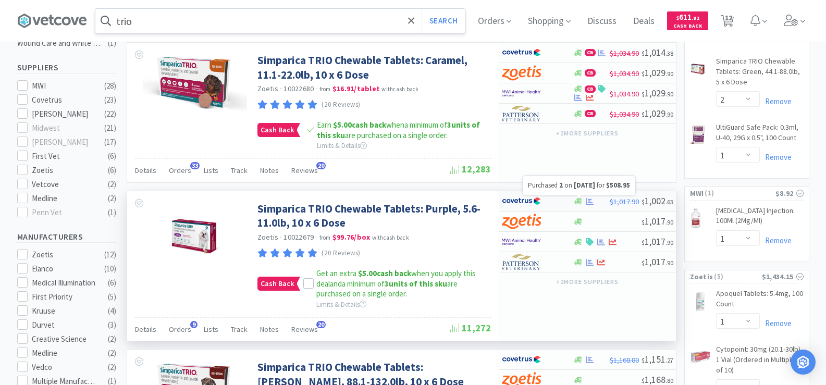
click at [591, 201] on icon at bounding box center [589, 201] width 8 height 8
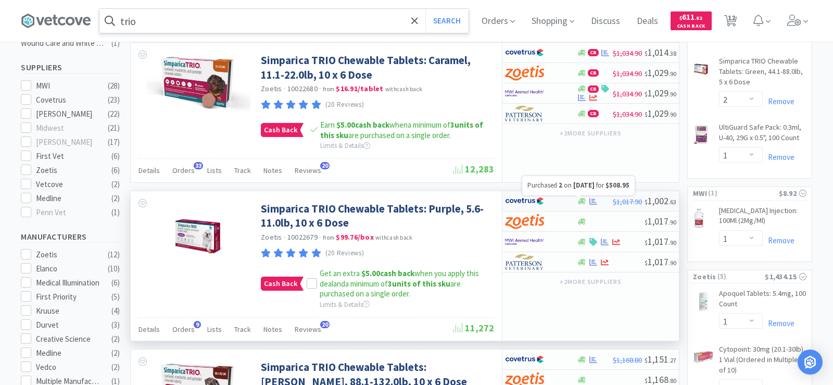
select select "2"
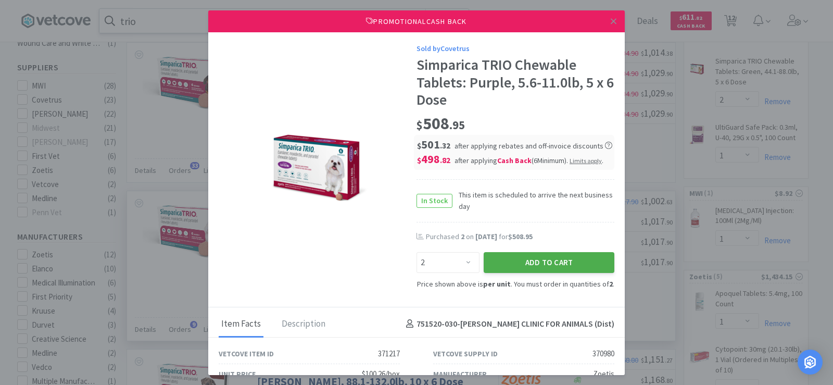
click at [522, 263] on button "Add to Cart" at bounding box center [549, 262] width 131 height 21
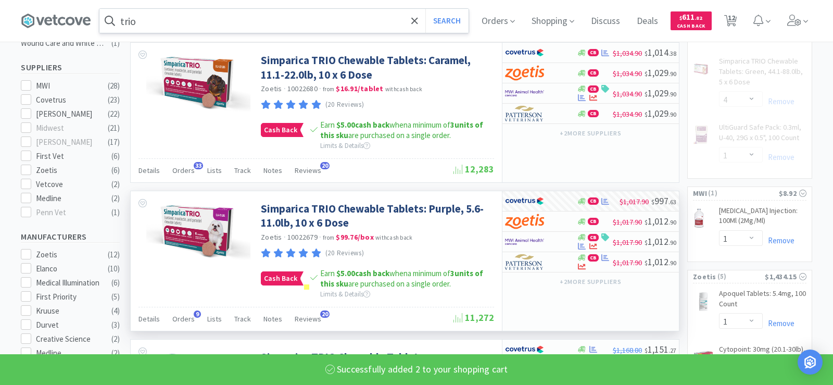
select select "2"
select select "1"
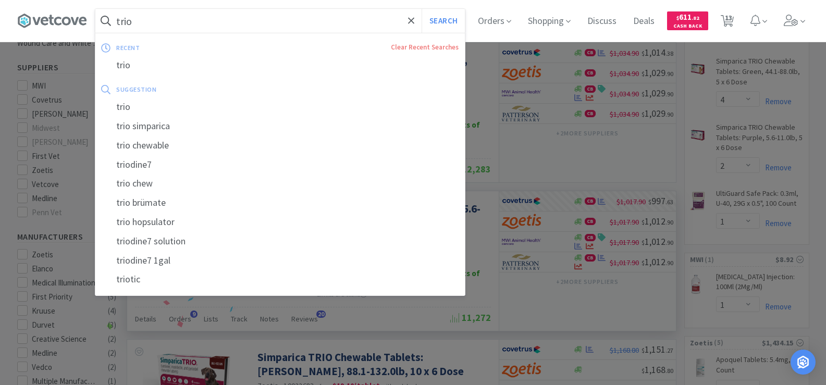
click at [202, 22] on input "trio" at bounding box center [279, 21] width 369 height 24
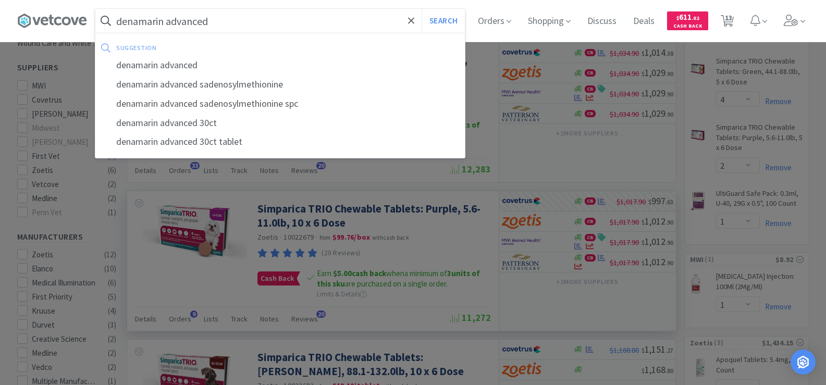
type input "denamarin advanced"
click at [421, 9] on button "Search" at bounding box center [442, 21] width 43 height 24
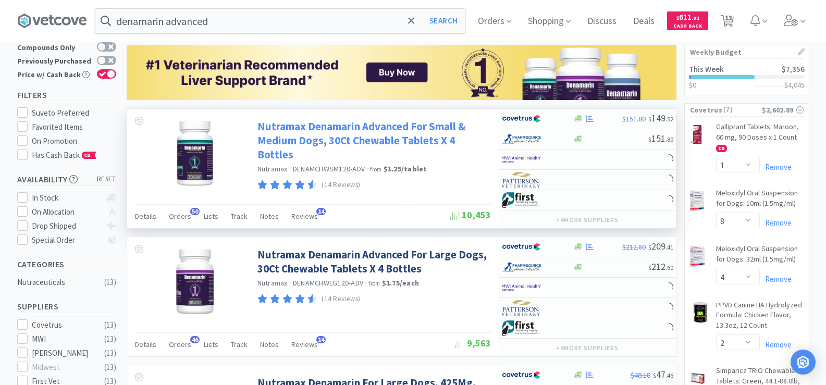
scroll to position [52, 0]
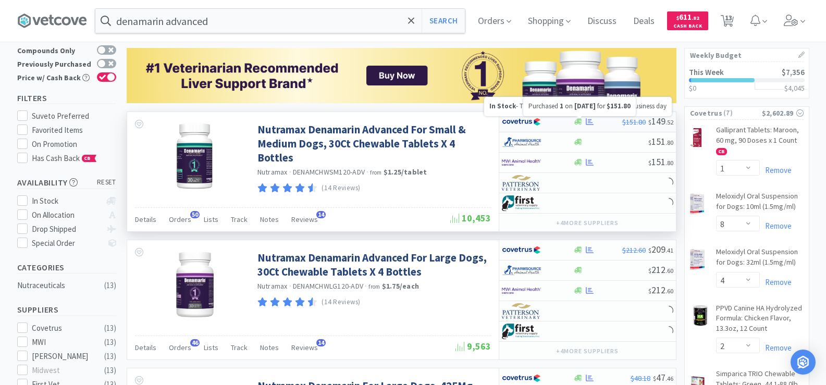
click at [587, 121] on icon at bounding box center [589, 122] width 8 height 8
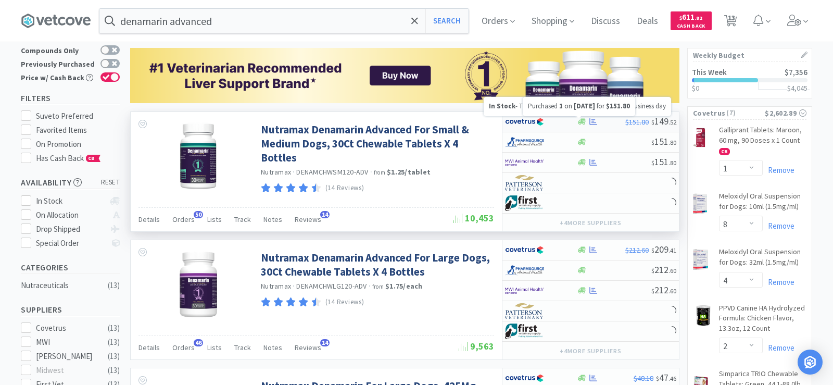
select select "1"
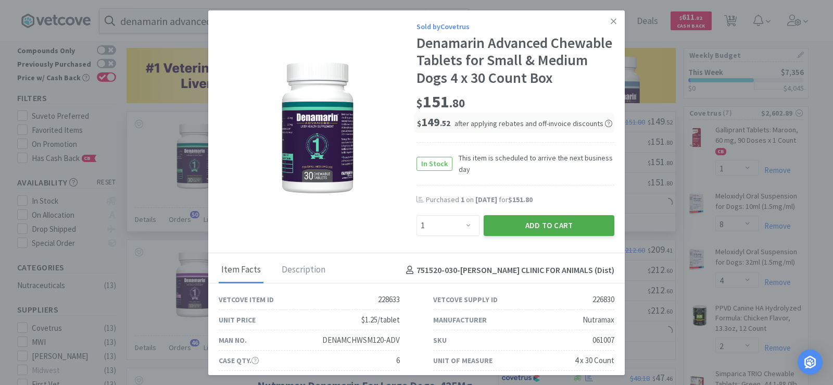
click at [502, 221] on button "Add to Cart" at bounding box center [549, 225] width 131 height 21
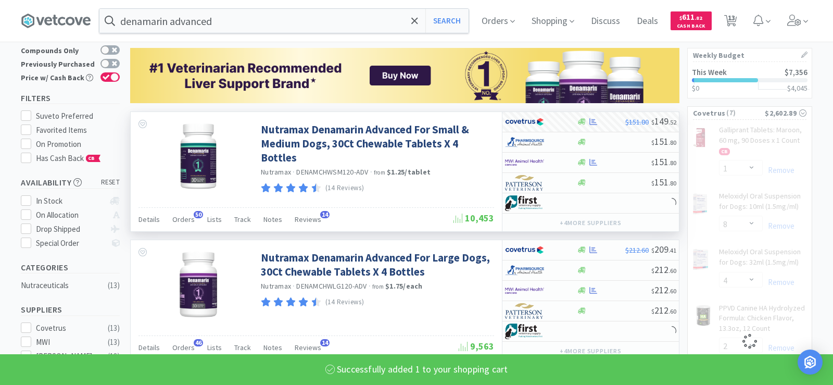
select select "1"
select select "2"
select select "1"
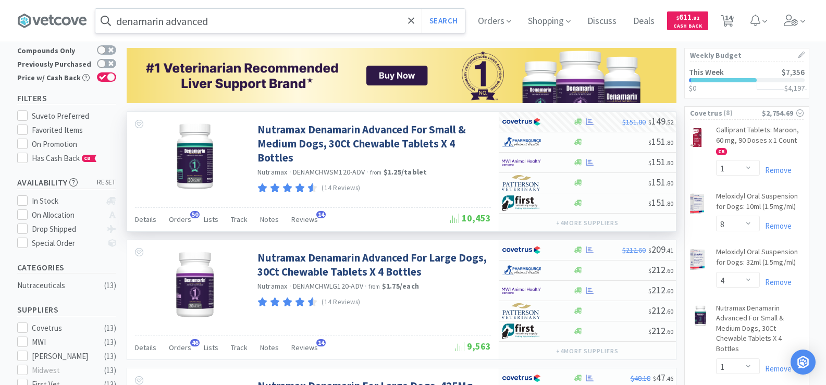
click at [234, 20] on input "denamarin advanced" at bounding box center [279, 21] width 369 height 24
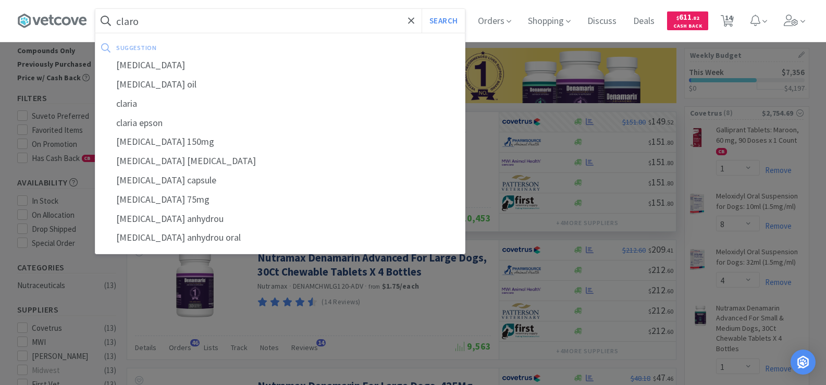
type input "claro"
click at [421, 9] on button "Search" at bounding box center [442, 21] width 43 height 24
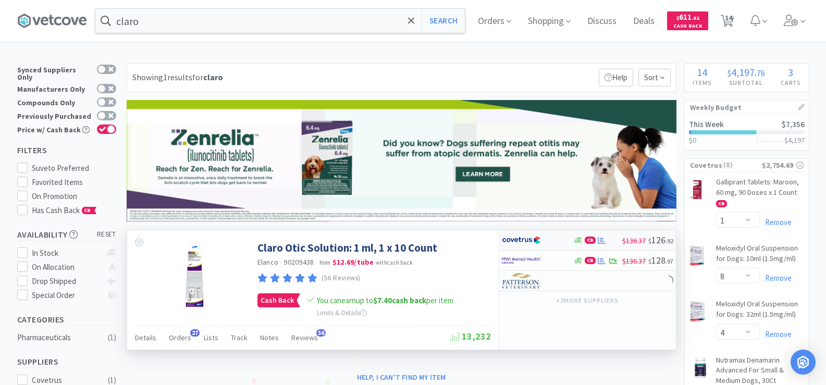
click at [552, 240] on div at bounding box center [530, 240] width 57 height 18
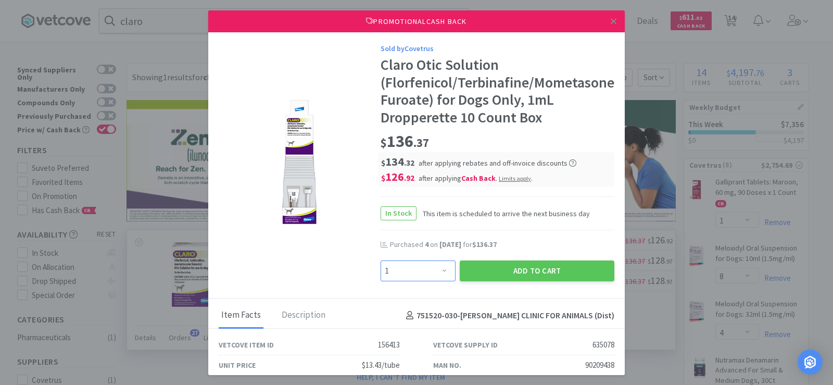
click at [422, 277] on select "Enter Quantity 1 2 3 4 5 6 7 8 9 10 11 12 13 14 15 16 17 18 19 20 Enter Quantity" at bounding box center [418, 270] width 75 height 21
select select "3"
click at [381, 260] on select "Enter Quantity 1 2 3 4 5 6 7 8 9 10 11 12 13 14 15 16 17 18 19 20 Enter Quantity" at bounding box center [418, 270] width 75 height 21
click at [533, 263] on button "Add to Cart" at bounding box center [537, 270] width 155 height 21
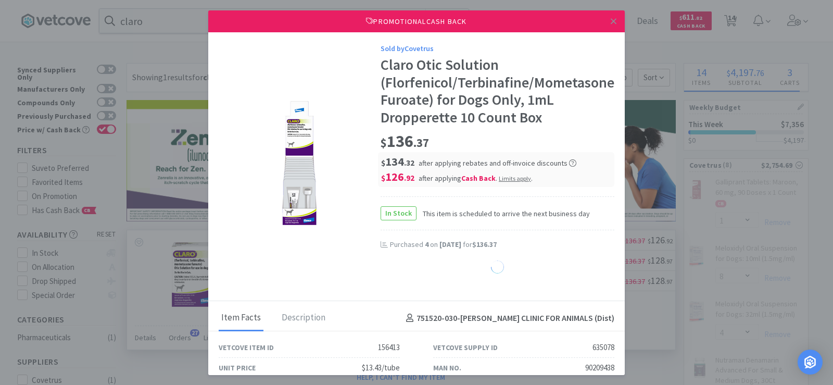
select select "1"
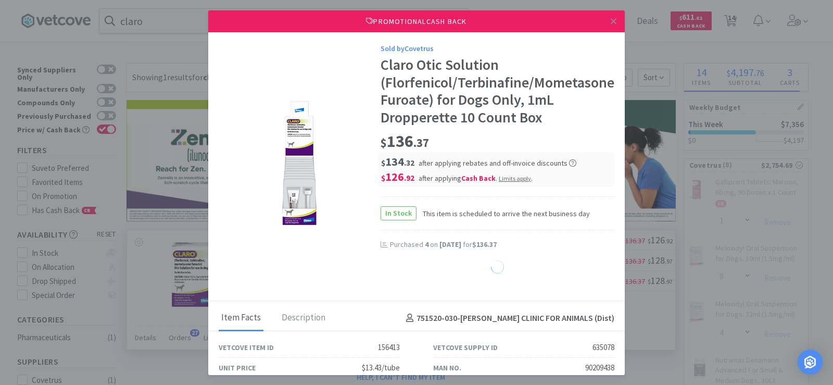
select select "1"
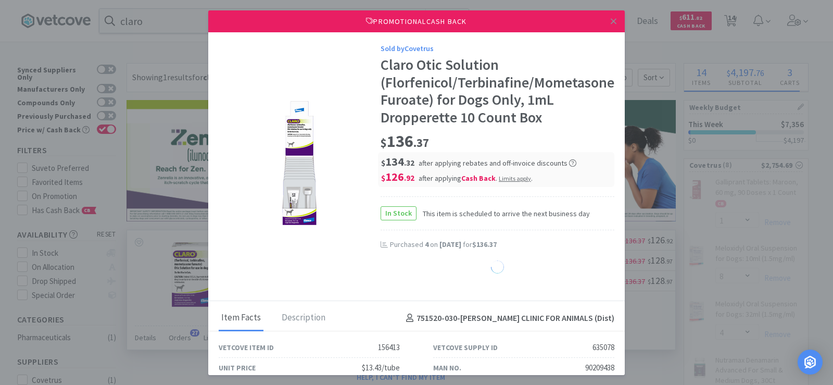
select select "1"
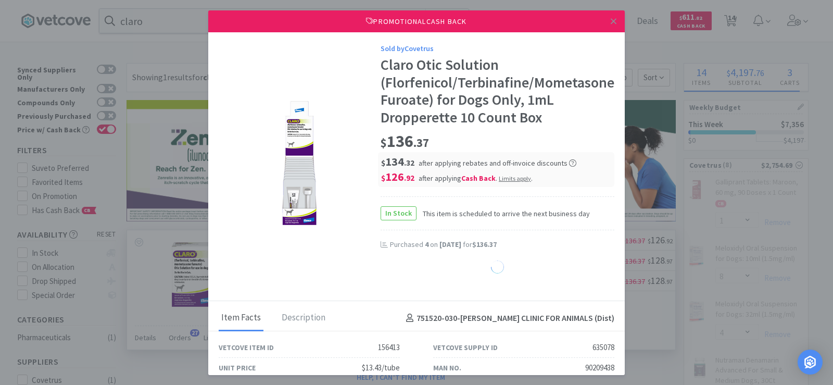
select select "1"
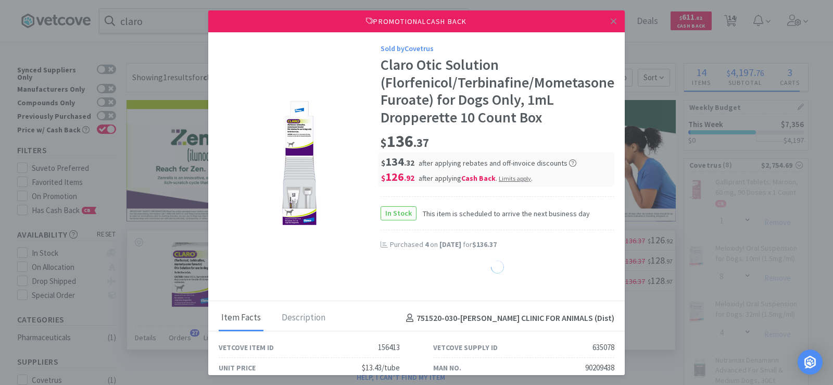
select select "1"
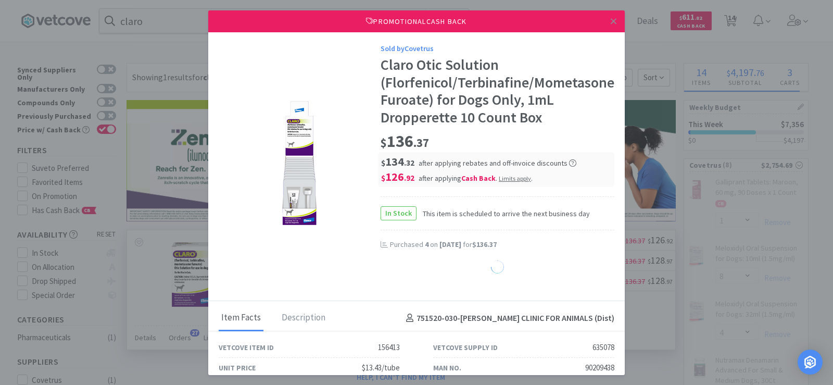
select select "1"
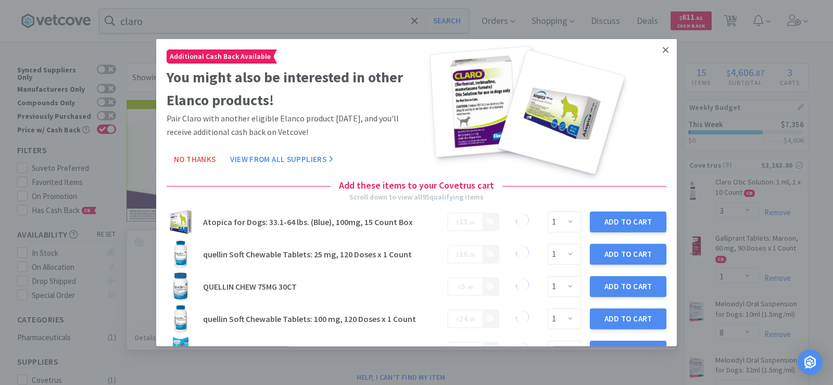
click at [663, 51] on icon at bounding box center [666, 49] width 6 height 9
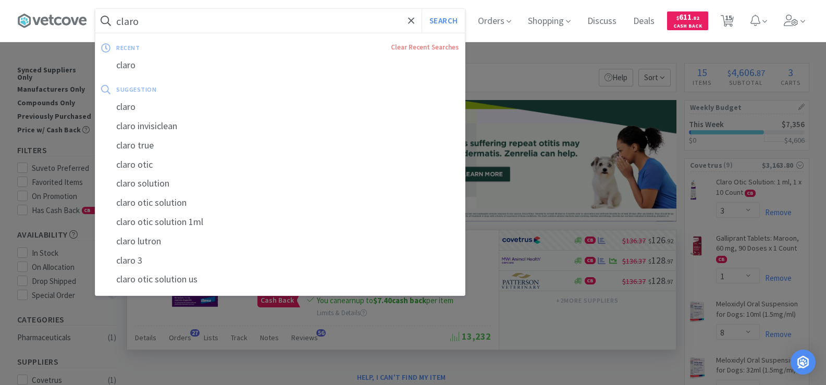
click at [207, 28] on input "claro" at bounding box center [279, 21] width 369 height 24
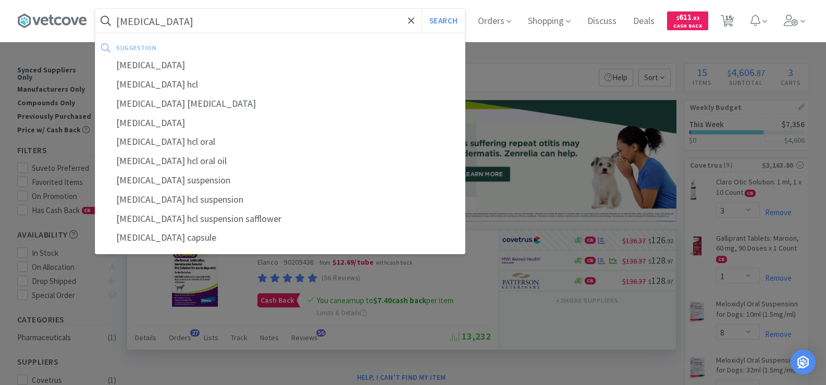
click at [421, 9] on button "Search" at bounding box center [442, 21] width 43 height 24
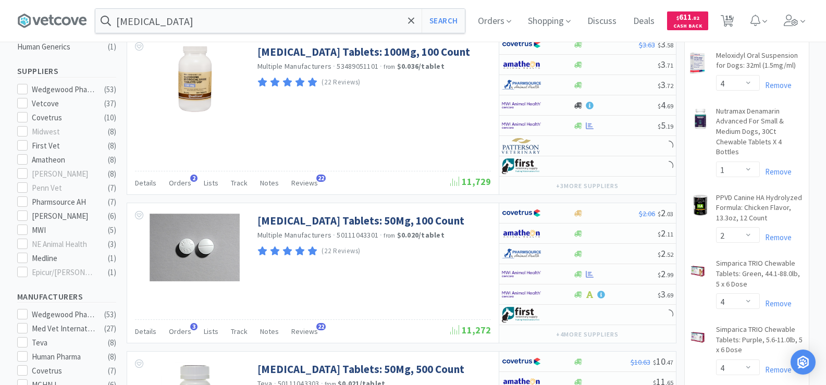
scroll to position [313, 0]
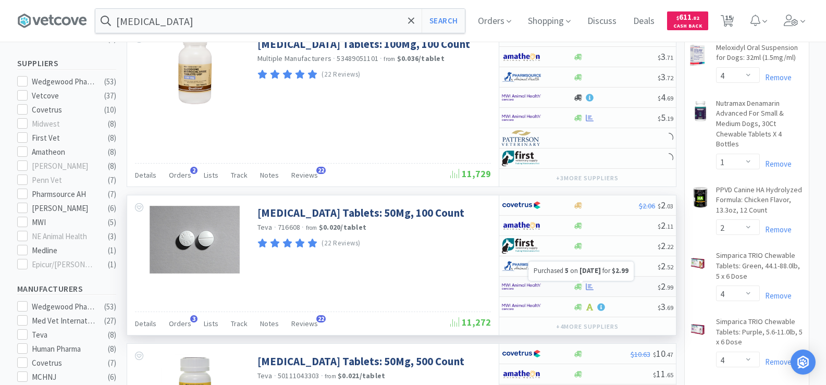
click at [587, 289] on icon at bounding box center [589, 287] width 8 height 8
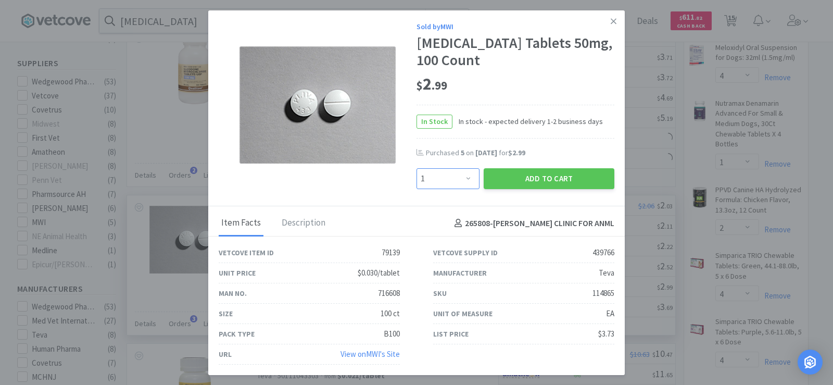
click at [448, 176] on select "Enter Quantity 1 2 3 4 5 6 7 8 9 10 11 12 13 14 15 16 17 18 19 20 Enter Quantity" at bounding box center [448, 178] width 63 height 21
click at [417, 168] on select "Enter Quantity 1 2 3 4 5 6 7 8 9 10 11 12 13 14 15 16 17 18 19 20 Enter Quantity" at bounding box center [448, 178] width 63 height 21
click at [513, 178] on button "Add to Cart" at bounding box center [549, 178] width 131 height 21
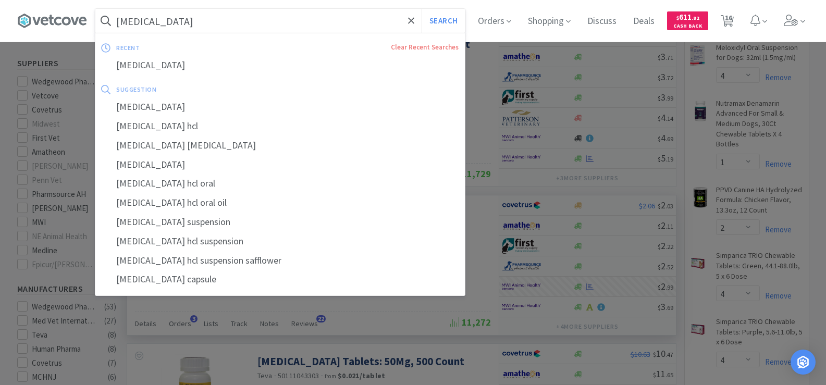
click at [171, 19] on input "[MEDICAL_DATA]" at bounding box center [279, 21] width 369 height 24
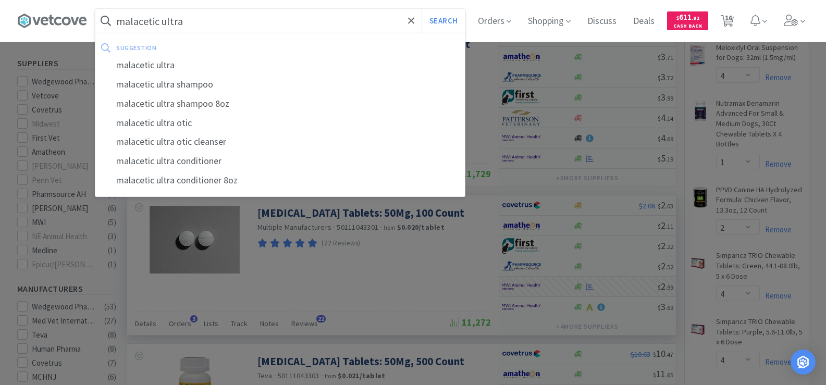
click at [421, 9] on button "Search" at bounding box center [442, 21] width 43 height 24
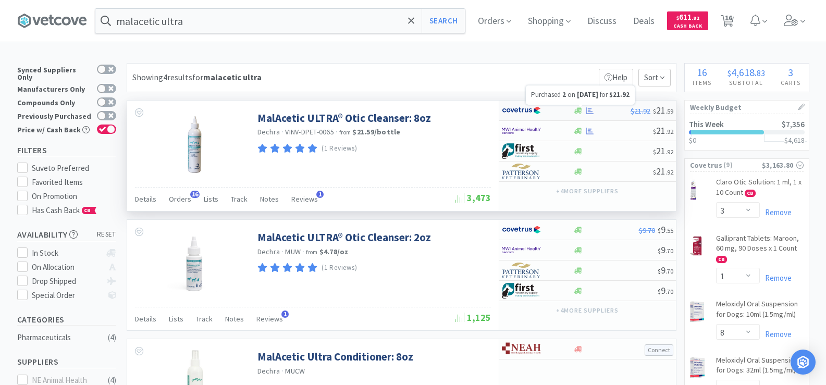
click at [590, 112] on icon at bounding box center [589, 111] width 8 height 8
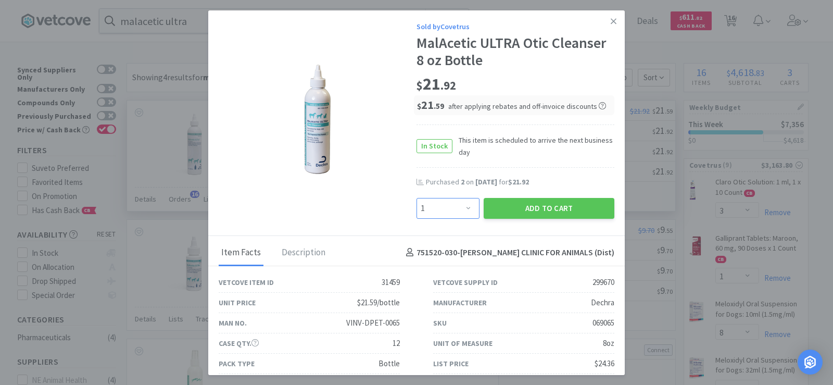
click at [438, 200] on select "Enter Quantity 1 2 3 4 5 6 7 8 9 10 11 12 13 14 15 16 17 18 19 20 Enter Quantity" at bounding box center [448, 208] width 63 height 21
click at [417, 198] on select "Enter Quantity 1 2 3 4 5 6 7 8 9 10 11 12 13 14 15 16 17 18 19 20 Enter Quantity" at bounding box center [448, 208] width 63 height 21
click at [538, 206] on button "Add to Cart" at bounding box center [549, 208] width 131 height 21
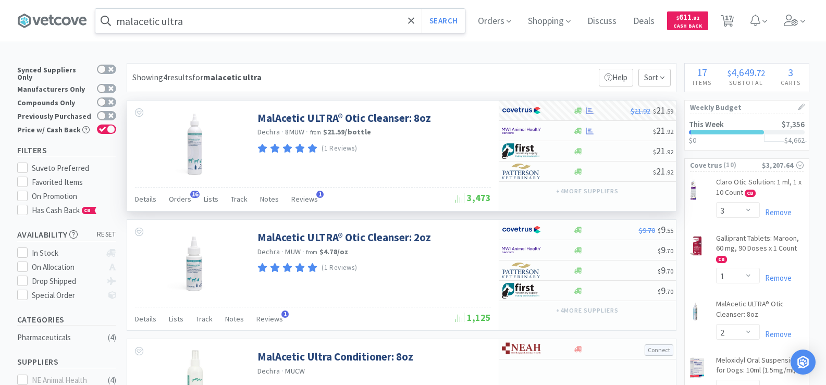
click at [207, 27] on input "malacetic ultra" at bounding box center [279, 21] width 369 height 24
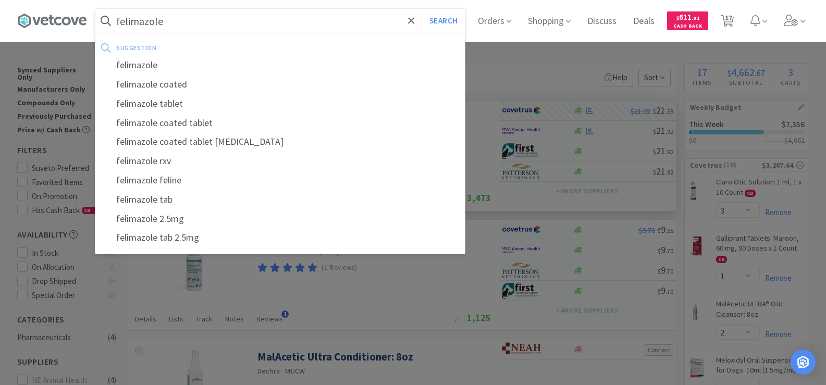
click at [421, 9] on button "Search" at bounding box center [442, 21] width 43 height 24
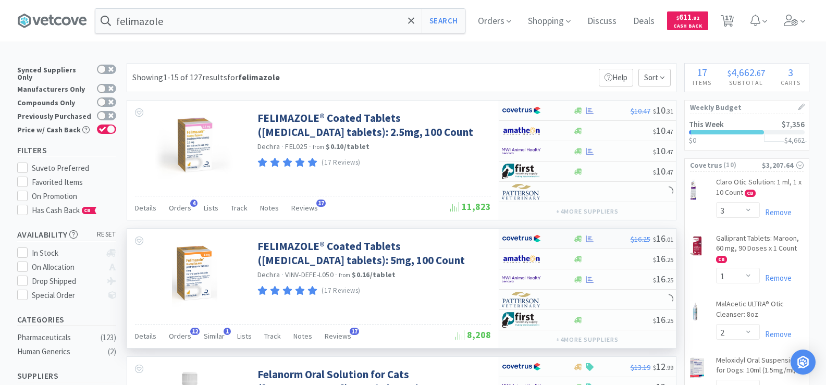
click at [584, 240] on div at bounding box center [589, 239] width 10 height 8
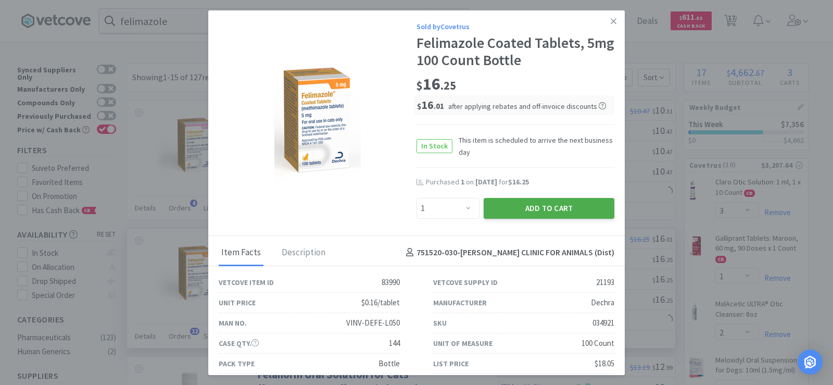
click at [513, 210] on button "Add to Cart" at bounding box center [549, 208] width 131 height 21
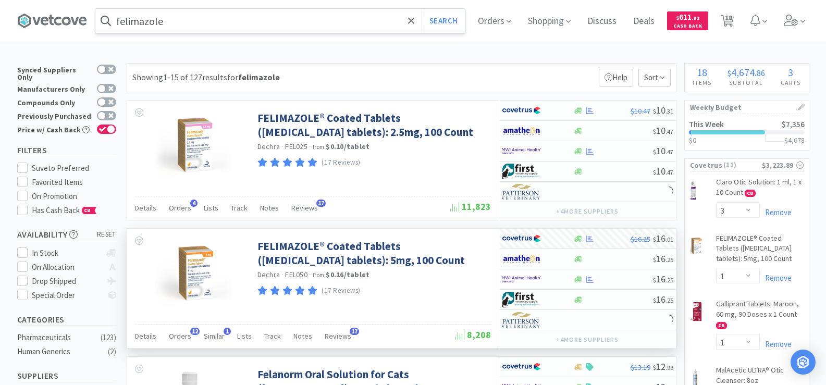
click at [195, 26] on input "felimazole" at bounding box center [279, 21] width 369 height 24
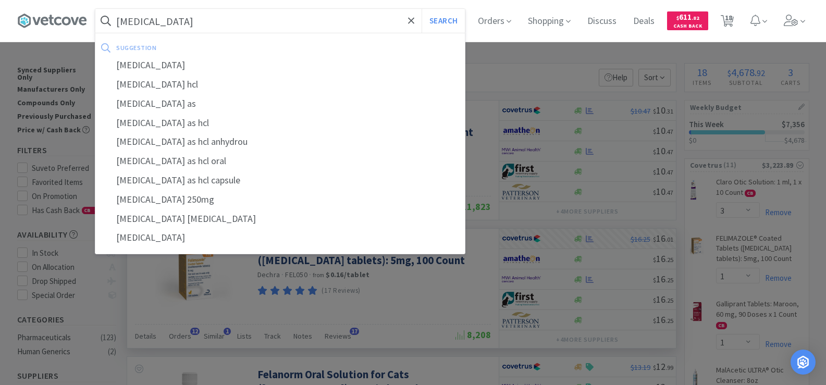
click at [421, 9] on button "Search" at bounding box center [442, 21] width 43 height 24
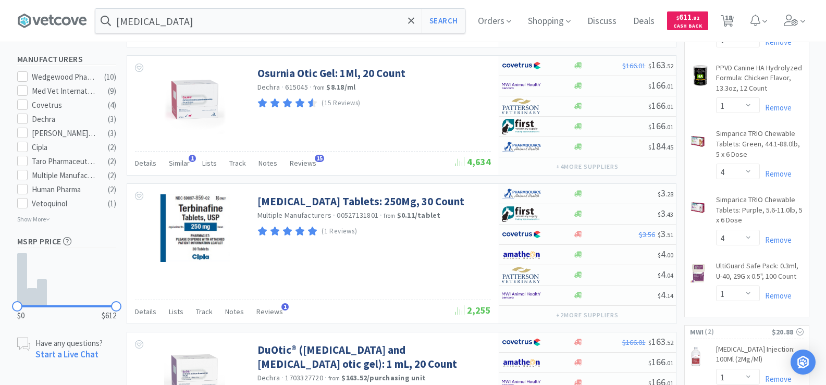
scroll to position [573, 0]
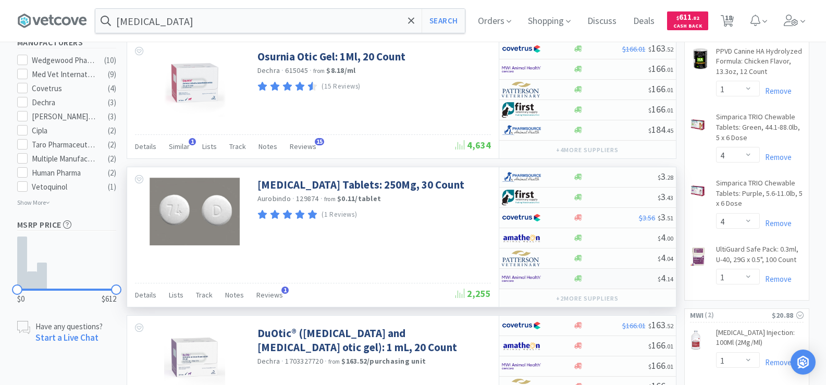
click at [572, 280] on div at bounding box center [537, 279] width 71 height 18
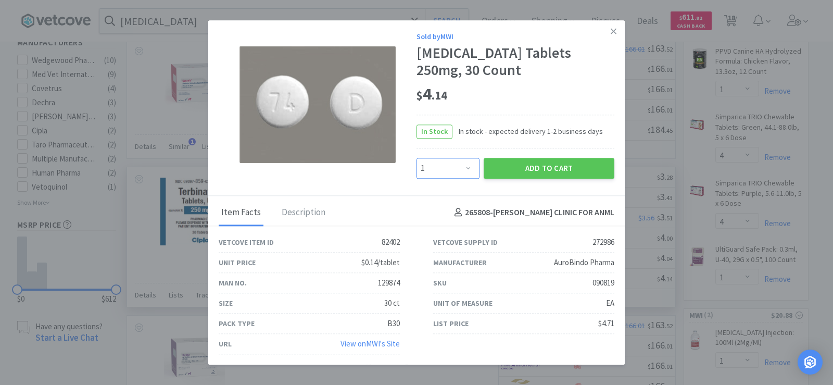
click at [455, 173] on select "Enter Quantity 1 2 3 4 5 6 7 8 9 10 11 12 13 14 15 16 17 18 19 20 Enter Quantity" at bounding box center [448, 168] width 63 height 21
click at [417, 158] on select "Enter Quantity 1 2 3 4 5 6 7 8 9 10 11 12 13 14 15 16 17 18 19 20 Enter Quantity" at bounding box center [448, 168] width 63 height 21
click at [548, 169] on button "Add to Cart" at bounding box center [549, 168] width 131 height 21
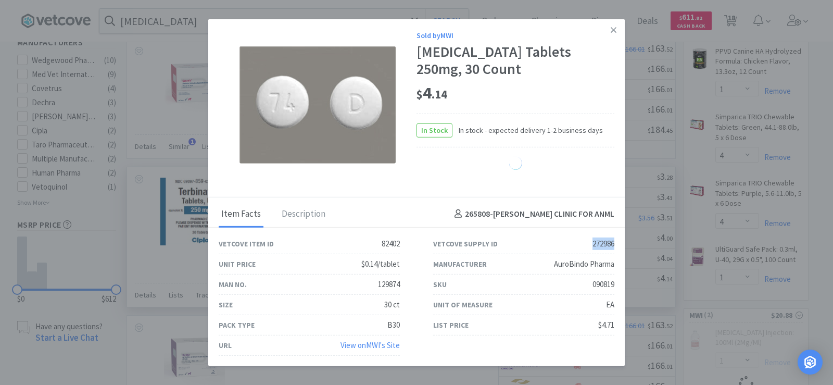
drag, startPoint x: 586, startPoint y: 242, endPoint x: 623, endPoint y: 246, distance: 37.7
click at [623, 246] on div "Vetcove Supply ID 272986" at bounding box center [524, 244] width 215 height 20
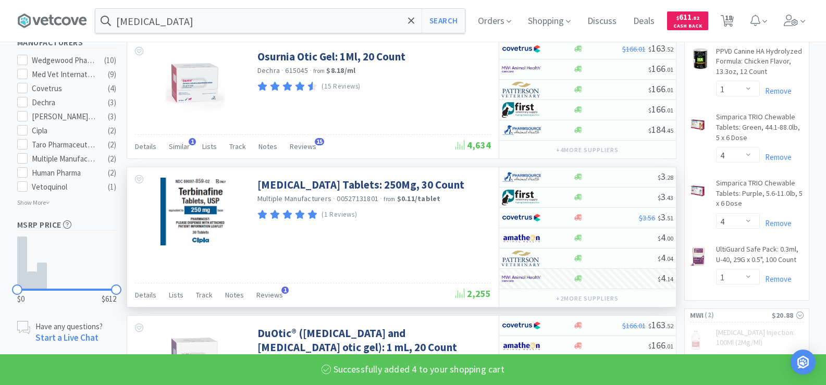
copy div "272986"
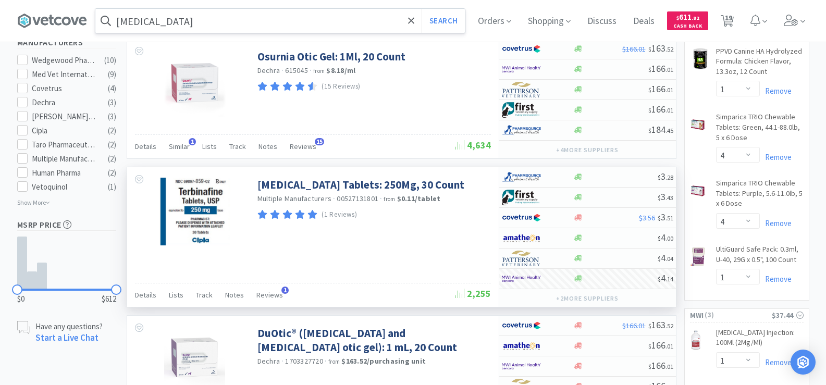
click at [185, 23] on input "[MEDICAL_DATA]" at bounding box center [279, 21] width 369 height 24
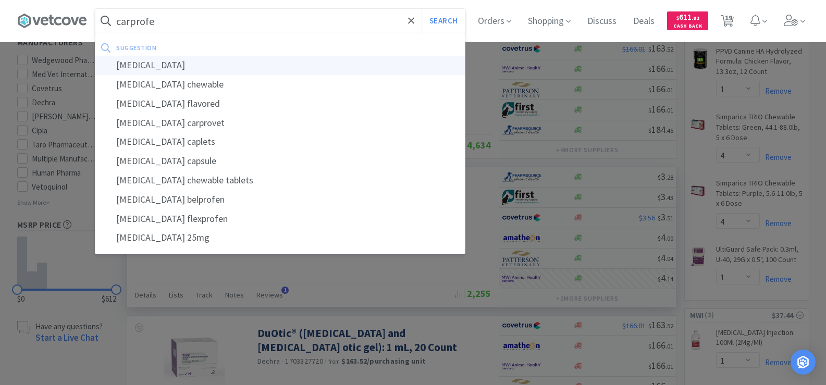
click at [185, 73] on div "[MEDICAL_DATA]" at bounding box center [279, 65] width 369 height 19
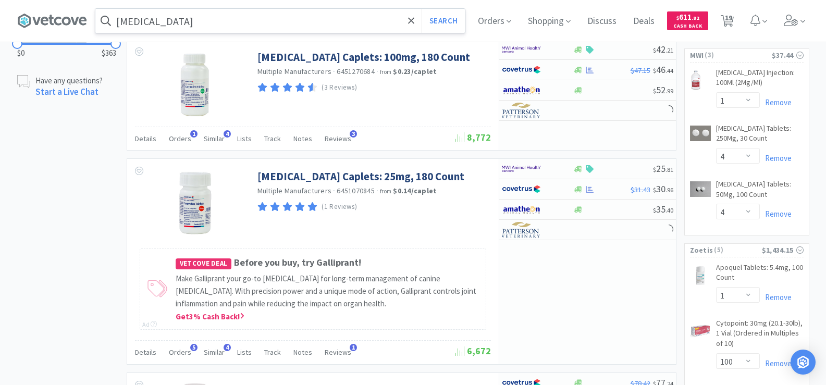
scroll to position [833, 0]
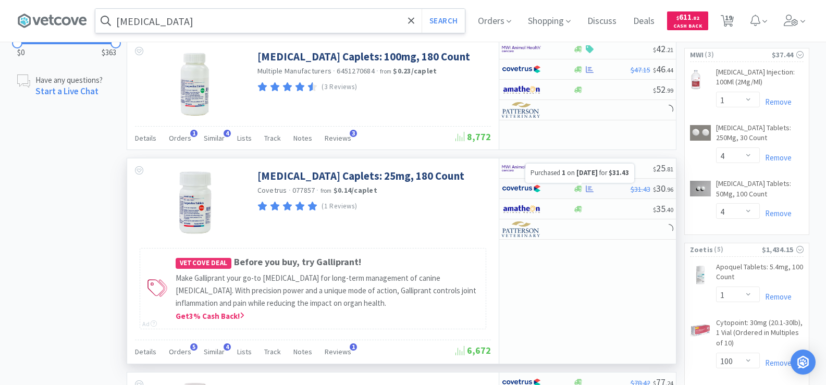
click at [585, 190] on icon at bounding box center [589, 189] width 8 height 8
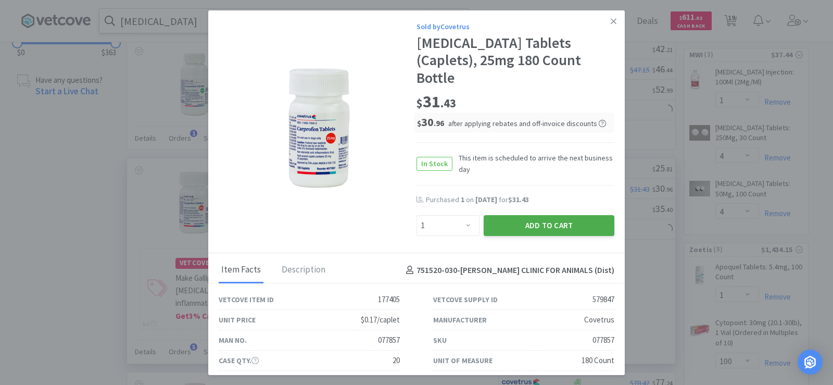
click at [560, 215] on button "Add to Cart" at bounding box center [549, 225] width 131 height 21
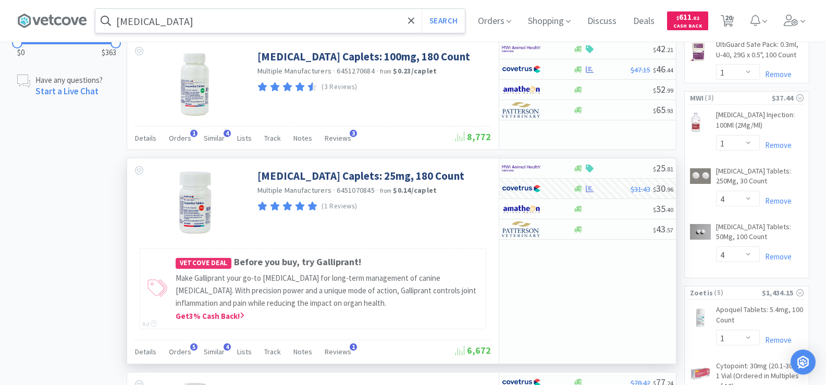
click at [163, 20] on input "[MEDICAL_DATA]" at bounding box center [279, 21] width 369 height 24
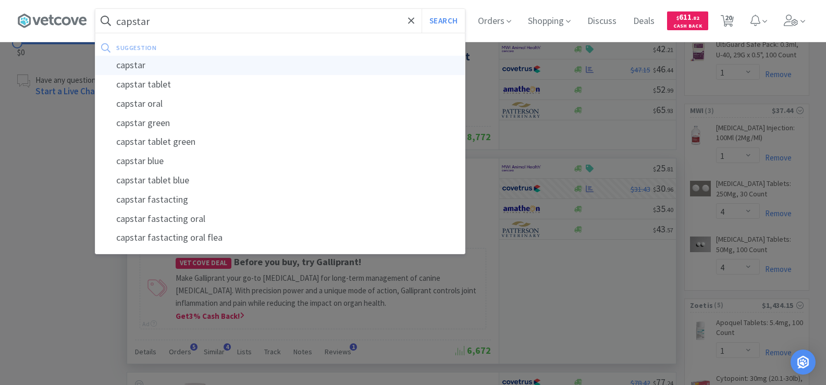
click at [154, 68] on div "capstar" at bounding box center [279, 65] width 369 height 19
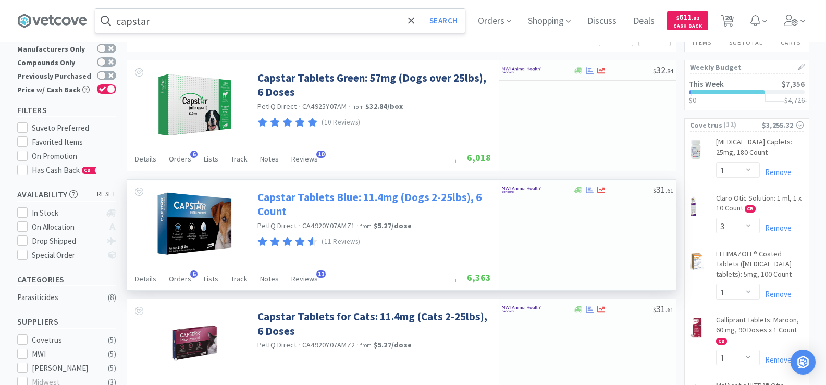
scroll to position [52, 0]
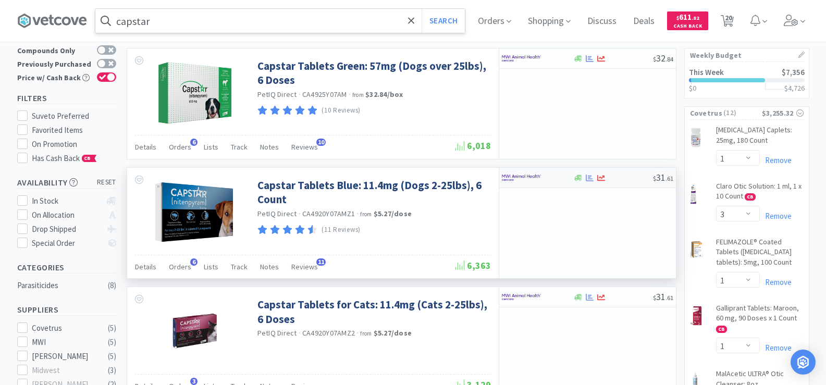
click at [593, 180] on icon at bounding box center [589, 177] width 8 height 7
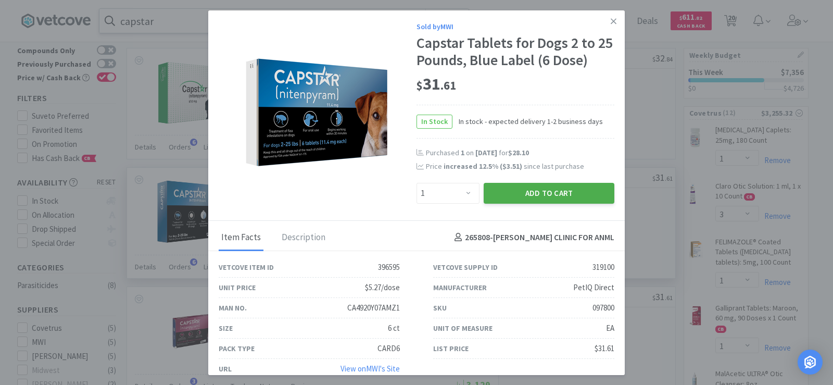
click at [556, 193] on button "Add to Cart" at bounding box center [549, 193] width 131 height 21
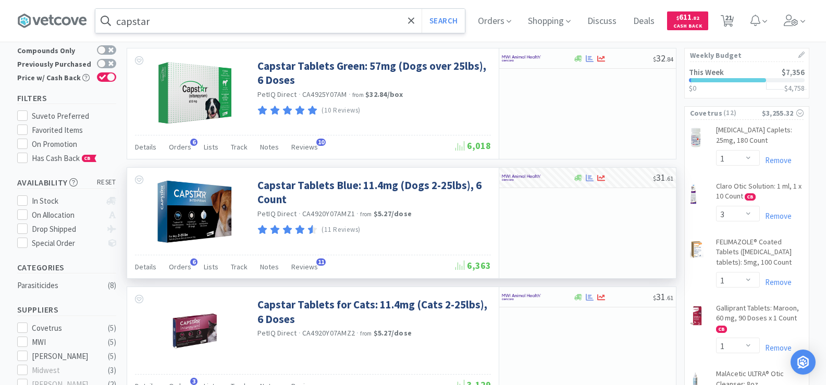
click at [186, 20] on input "capstar" at bounding box center [279, 21] width 369 height 24
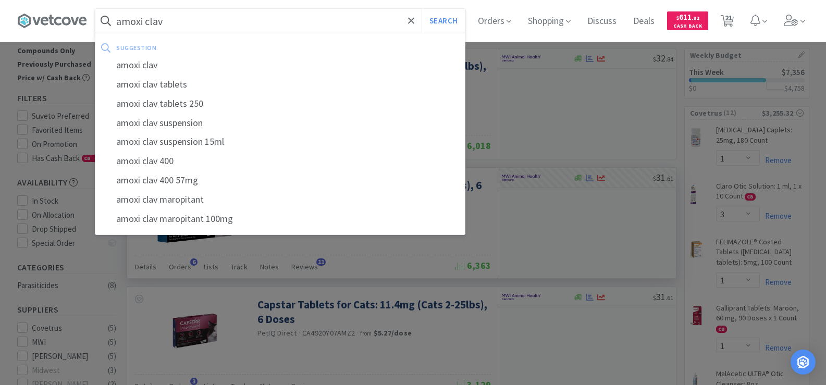
click at [421, 9] on button "Search" at bounding box center [442, 21] width 43 height 24
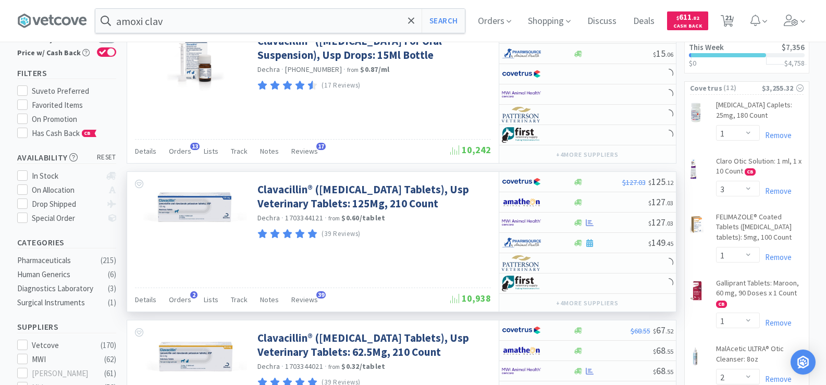
scroll to position [156, 0]
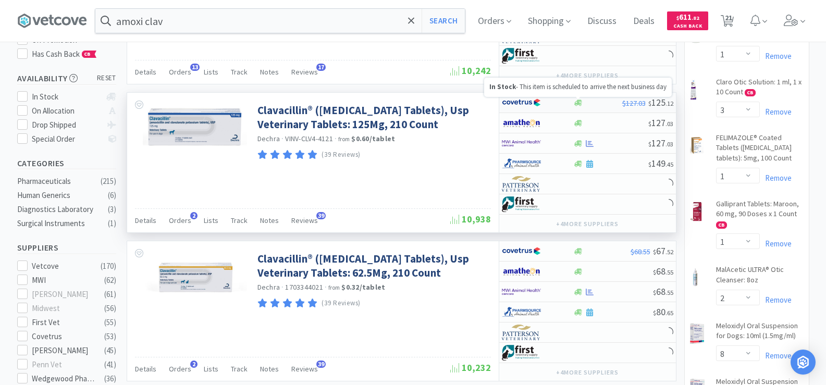
click at [581, 99] on icon at bounding box center [578, 103] width 8 height 8
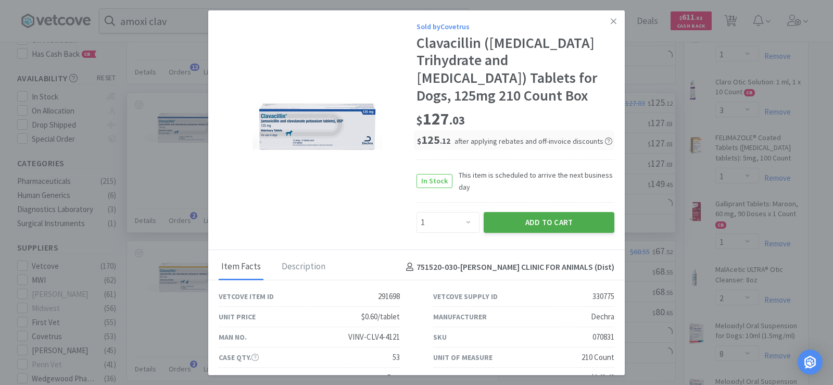
click at [568, 221] on button "Add to Cart" at bounding box center [549, 222] width 131 height 21
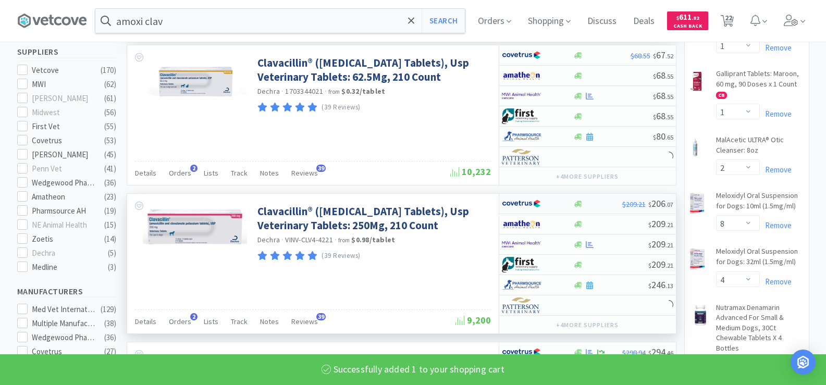
scroll to position [365, 0]
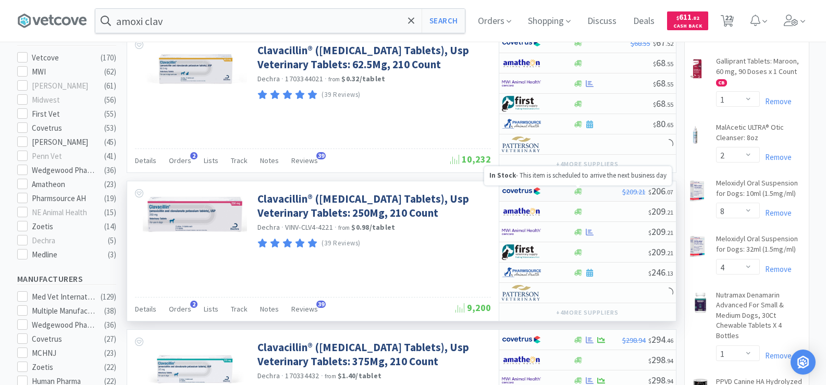
click at [579, 193] on icon at bounding box center [578, 191] width 8 height 6
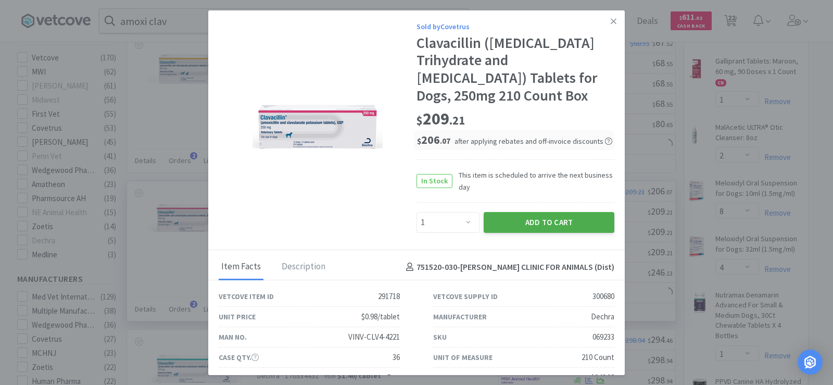
click at [577, 217] on button "Add to Cart" at bounding box center [549, 222] width 131 height 21
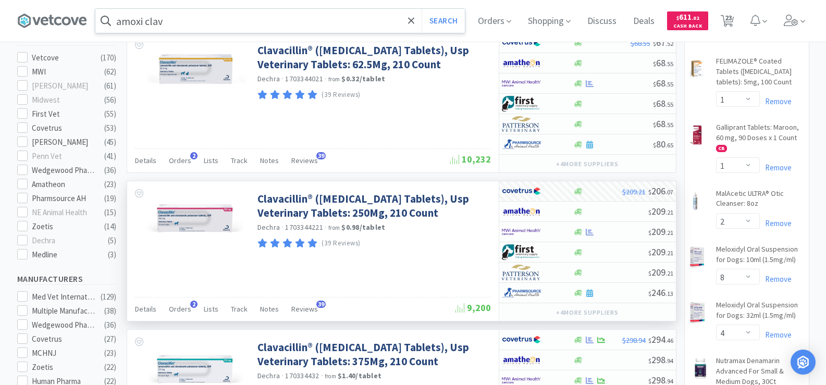
click at [253, 24] on input "amoxi clav" at bounding box center [279, 21] width 369 height 24
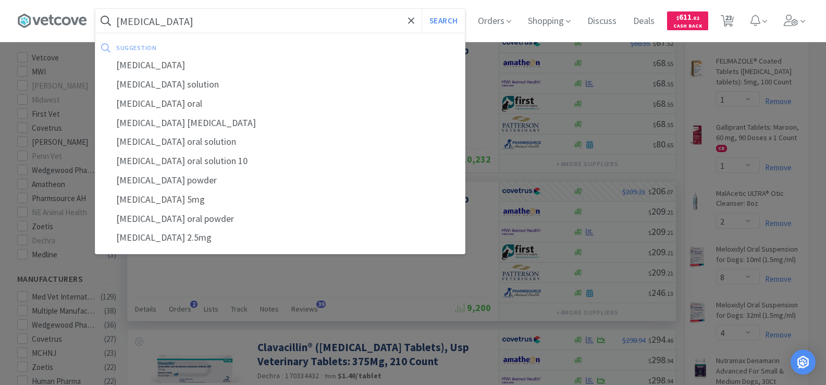
click at [421, 9] on button "Search" at bounding box center [442, 21] width 43 height 24
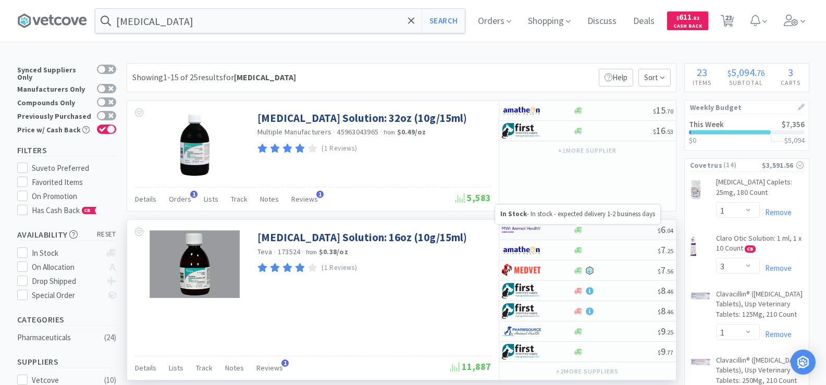
click at [580, 229] on icon at bounding box center [578, 230] width 8 height 8
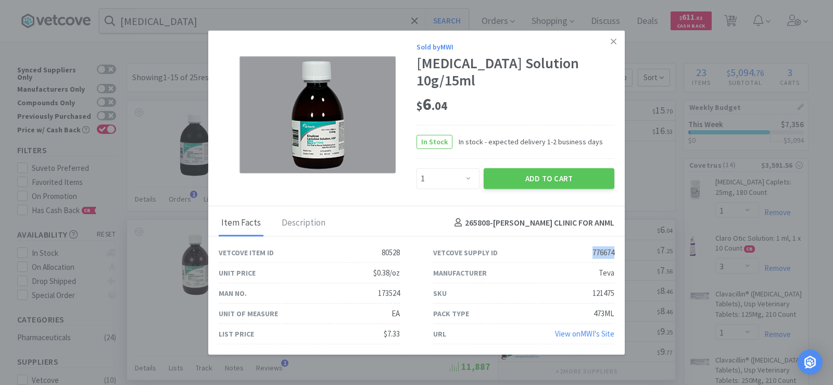
drag, startPoint x: 591, startPoint y: 241, endPoint x: 621, endPoint y: 244, distance: 30.4
click at [621, 244] on div "Vetcove Supply ID 776674" at bounding box center [524, 253] width 215 height 20
copy div "776674"
click at [538, 170] on button "Add to Cart" at bounding box center [549, 178] width 131 height 21
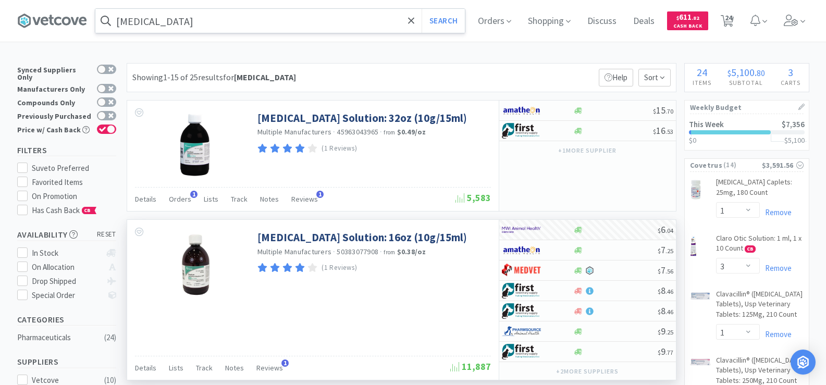
click at [174, 18] on input "[MEDICAL_DATA]" at bounding box center [279, 21] width 369 height 24
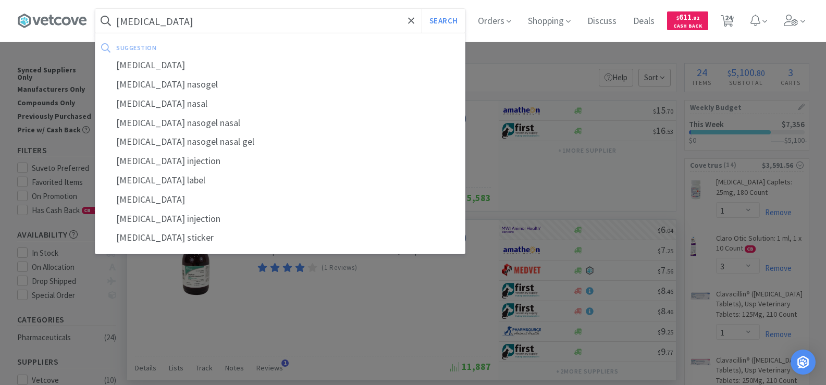
click at [421, 9] on button "Search" at bounding box center [442, 21] width 43 height 24
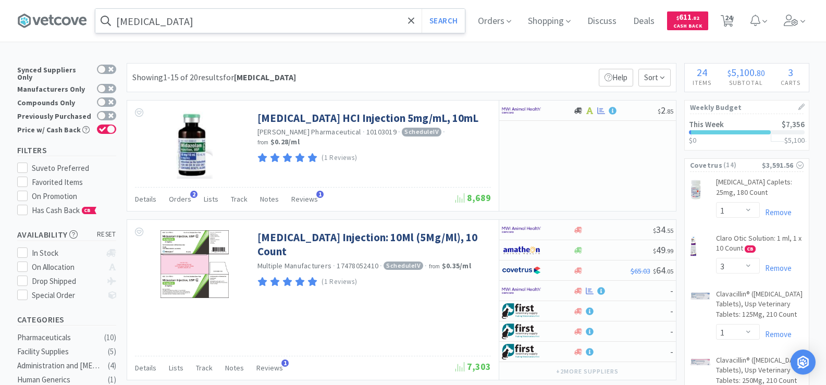
click at [230, 28] on input "[MEDICAL_DATA]" at bounding box center [279, 21] width 369 height 24
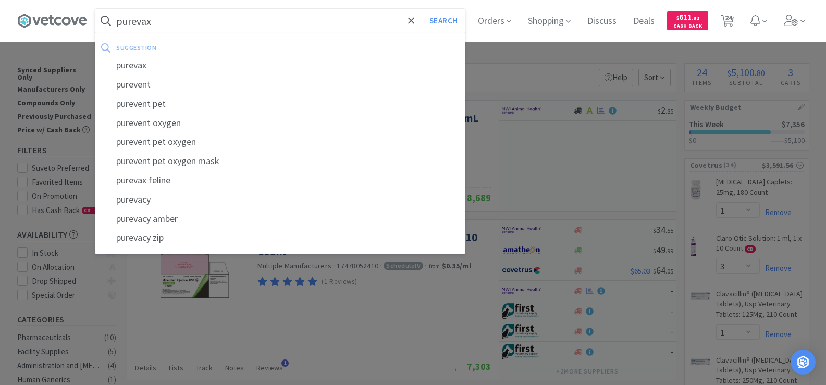
click at [421, 9] on button "Search" at bounding box center [442, 21] width 43 height 24
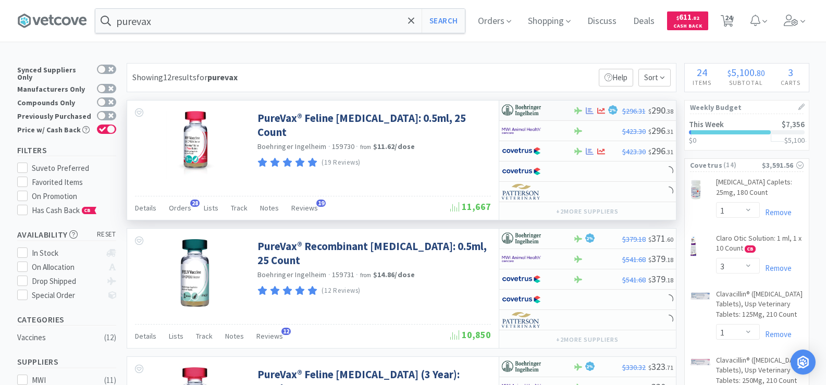
click at [592, 111] on icon at bounding box center [589, 110] width 8 height 7
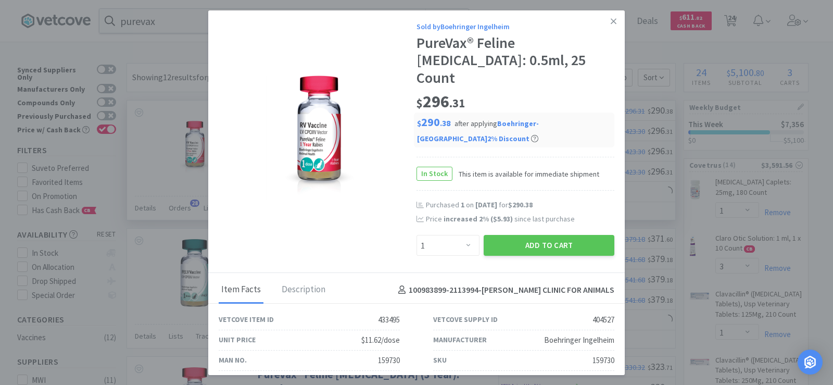
click at [551, 215] on div "Purchased 1 on [DATE] for $290.38 Price increased 2 % ( $5.93 ) since last purc…" at bounding box center [516, 217] width 198 height 35
click at [551, 239] on div "Add to Cart" at bounding box center [549, 245] width 135 height 25
click at [551, 235] on button "Add to Cart" at bounding box center [549, 245] width 131 height 21
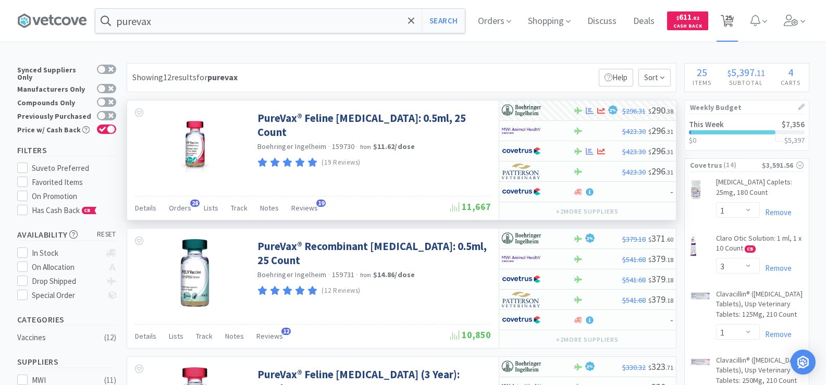
click at [729, 22] on span "25" at bounding box center [728, 18] width 7 height 42
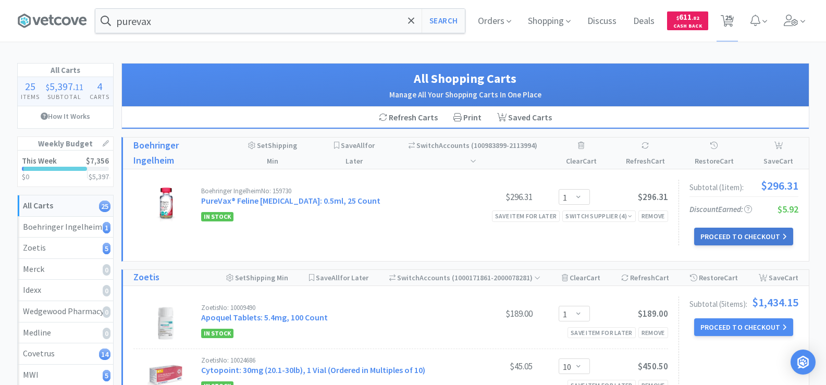
click at [738, 228] on button "Proceed to Checkout" at bounding box center [743, 237] width 99 height 18
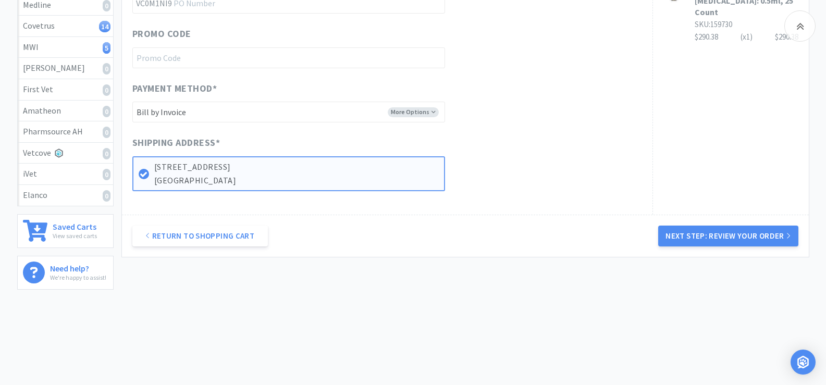
scroll to position [329, 0]
click at [732, 232] on button "Next Step: Review Your Order" at bounding box center [728, 235] width 140 height 21
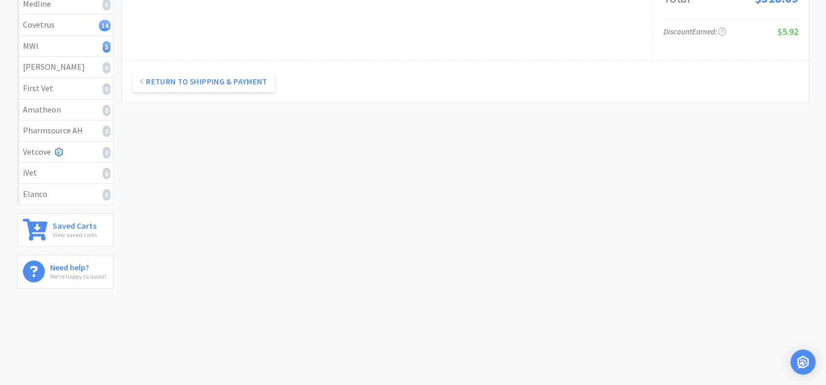
scroll to position [0, 0]
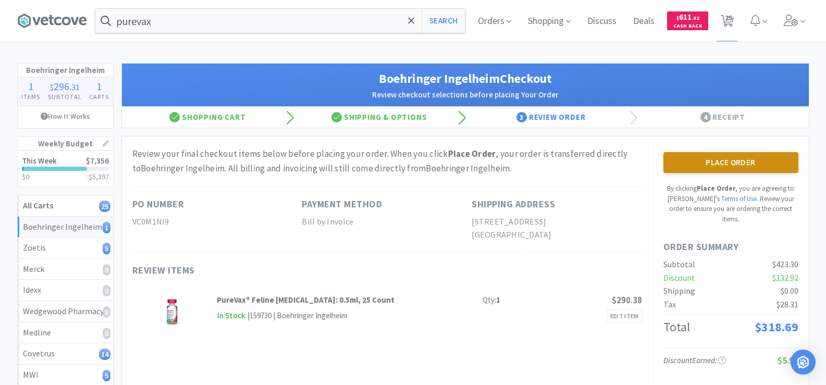
click at [732, 165] on button "Place Order" at bounding box center [730, 162] width 135 height 21
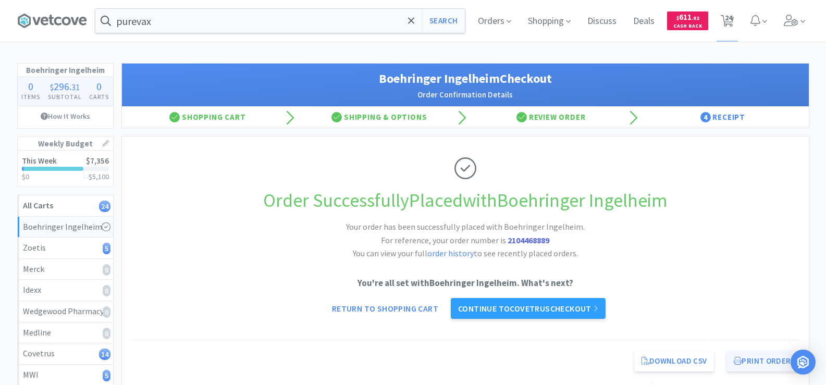
click at [753, 362] on button "Print Order" at bounding box center [761, 361] width 71 height 21
click at [567, 309] on link "Continue to Covetrus checkout" at bounding box center [528, 308] width 155 height 21
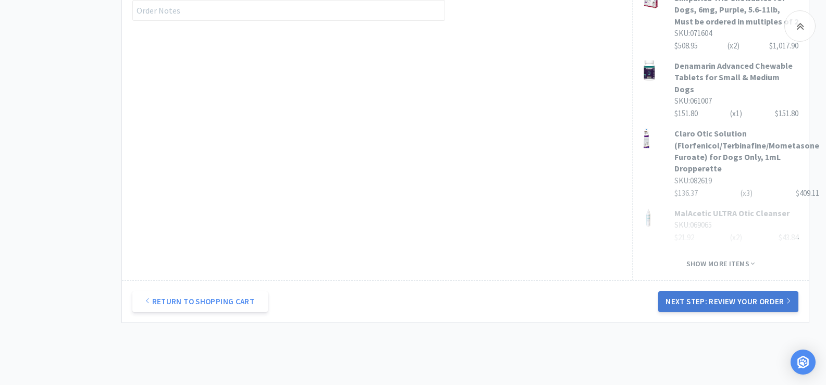
click at [758, 291] on button "Next Step: Review Your Order" at bounding box center [728, 301] width 140 height 21
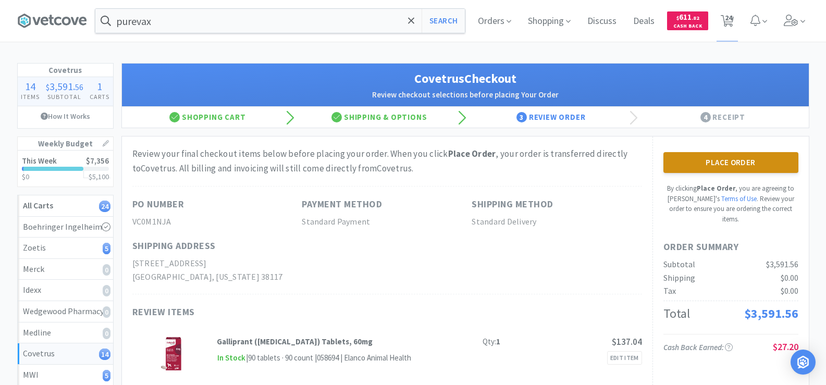
click at [702, 162] on button "Place Order" at bounding box center [730, 162] width 135 height 21
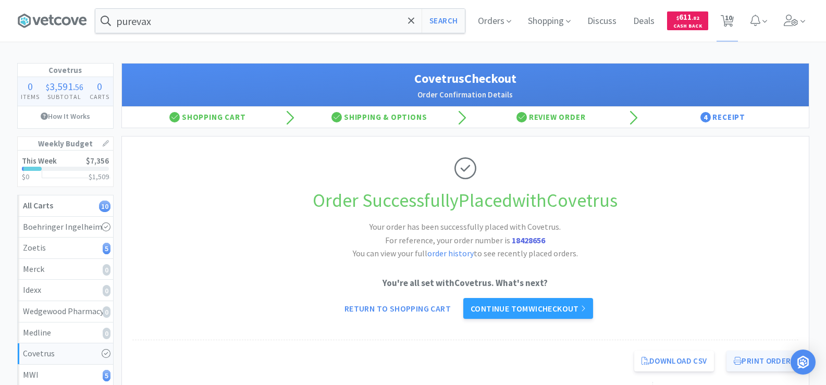
click at [747, 363] on button "Print Order" at bounding box center [761, 361] width 71 height 21
click at [563, 313] on link "Continue to MWI checkout" at bounding box center [528, 308] width 130 height 21
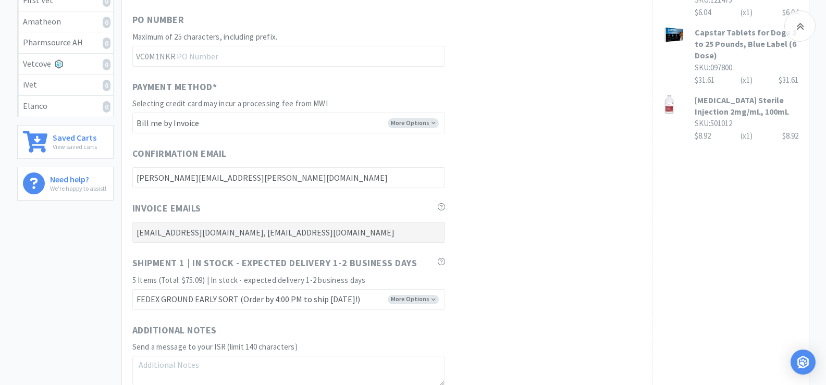
scroll to position [521, 0]
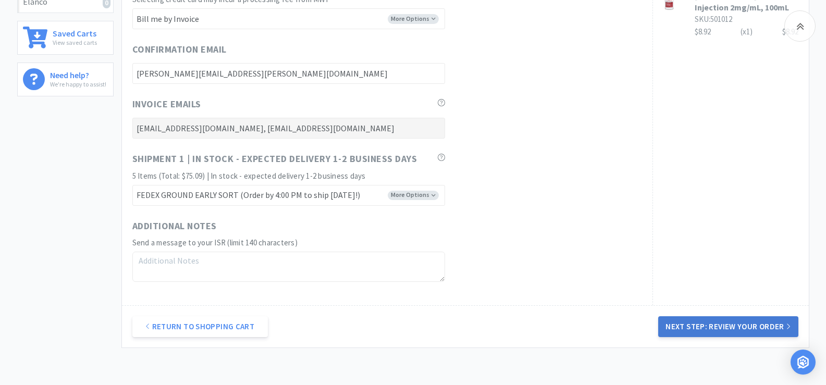
click at [771, 328] on button "Next Step: Review Your Order" at bounding box center [728, 326] width 140 height 21
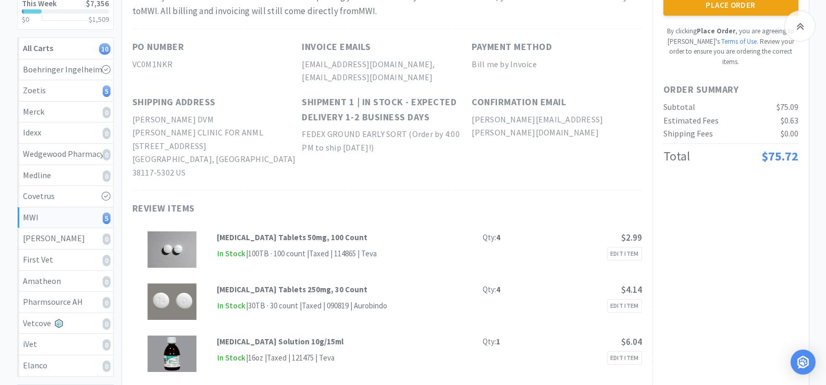
scroll to position [104, 0]
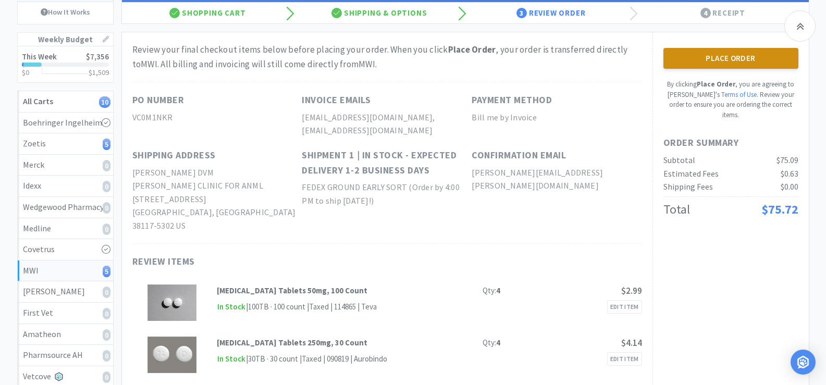
click at [743, 63] on button "Place Order" at bounding box center [730, 58] width 135 height 21
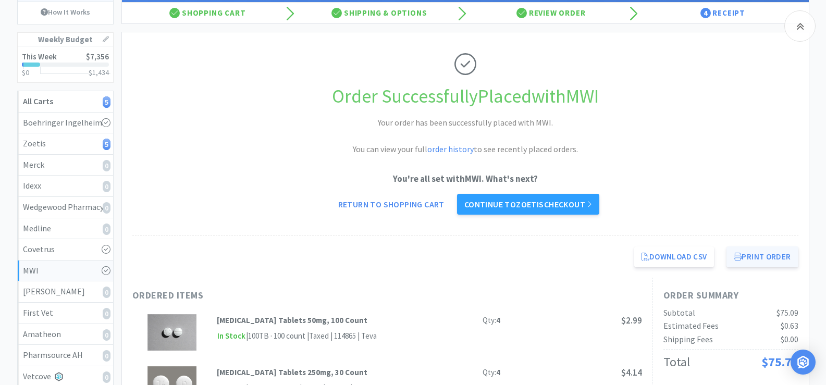
click at [779, 254] on button "Print Order" at bounding box center [761, 256] width 71 height 21
click at [503, 202] on link "Continue to Zoetis checkout" at bounding box center [528, 204] width 142 height 21
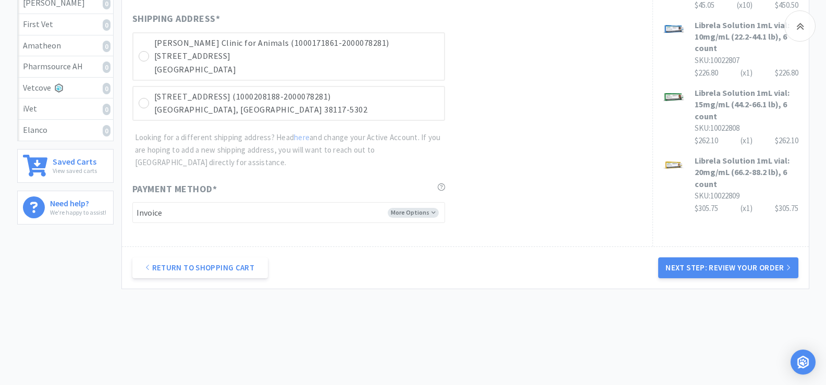
scroll to position [404, 0]
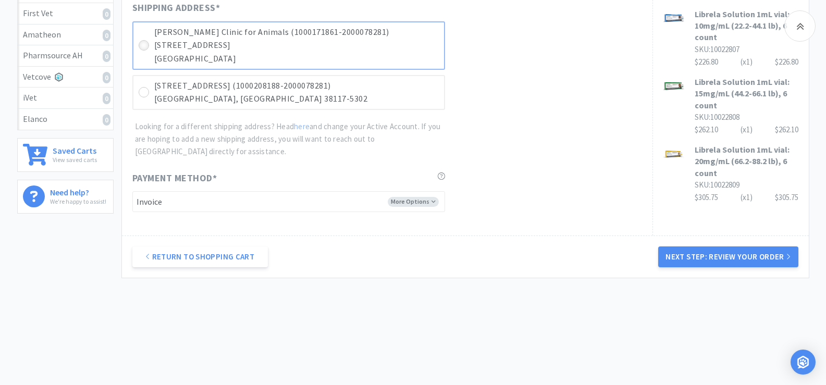
click at [143, 44] on icon at bounding box center [144, 46] width 8 height 8
click at [728, 256] on button "Next Step: Review Your Order" at bounding box center [728, 256] width 140 height 21
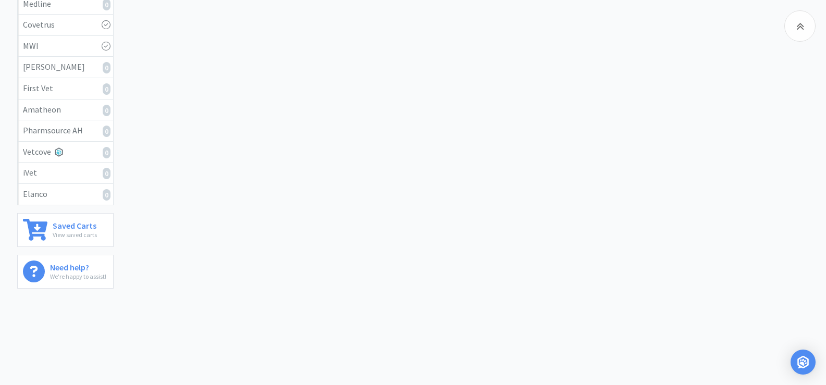
scroll to position [0, 0]
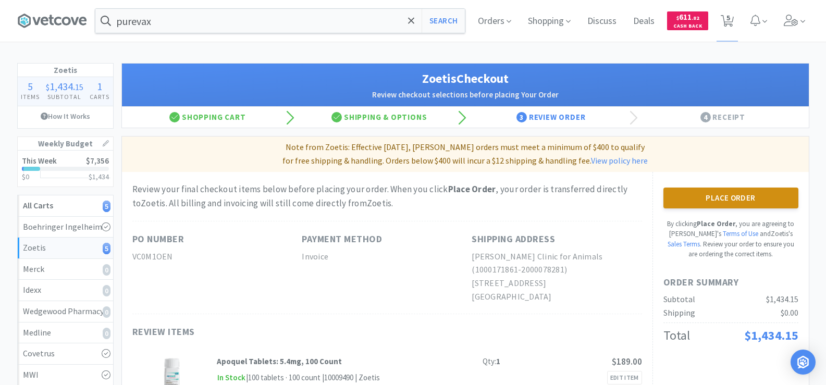
click at [719, 199] on button "Place Order" at bounding box center [730, 198] width 135 height 21
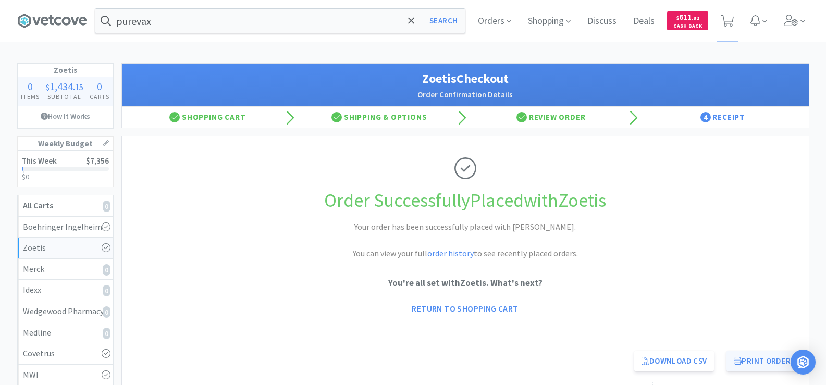
click at [761, 356] on button "Print Order" at bounding box center [761, 361] width 71 height 21
click at [166, 19] on input "purevax" at bounding box center [279, 21] width 369 height 24
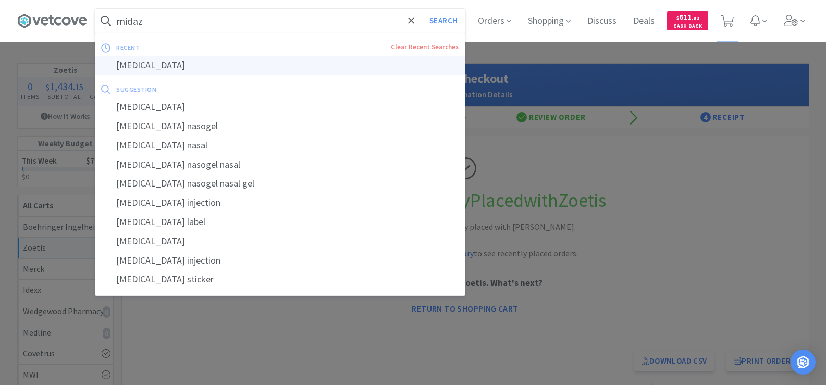
click at [181, 72] on div "[MEDICAL_DATA]" at bounding box center [279, 65] width 369 height 19
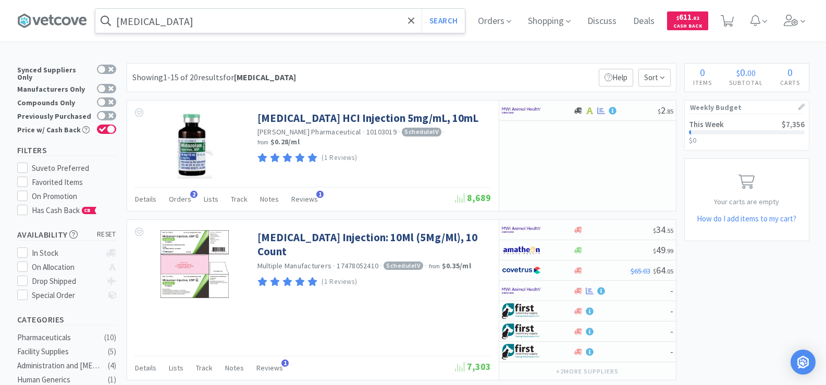
click at [177, 20] on input "[MEDICAL_DATA]" at bounding box center [279, 21] width 369 height 24
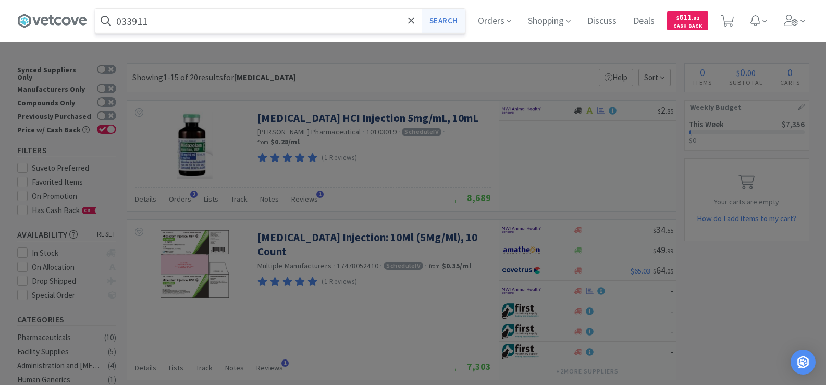
click at [452, 26] on button "Search" at bounding box center [442, 21] width 43 height 24
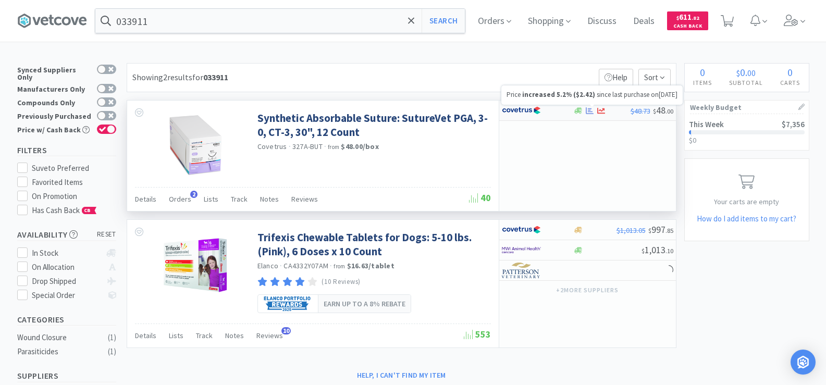
click at [595, 109] on div at bounding box center [601, 111] width 57 height 8
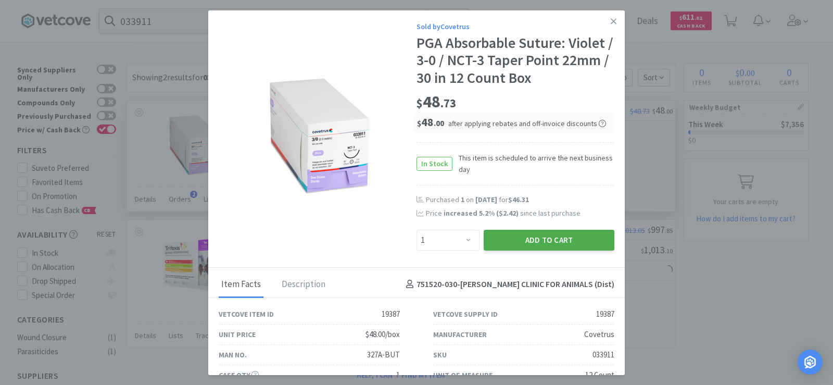
click at [567, 246] on button "Add to Cart" at bounding box center [549, 240] width 131 height 21
